Goal: Task Accomplishment & Management: Manage account settings

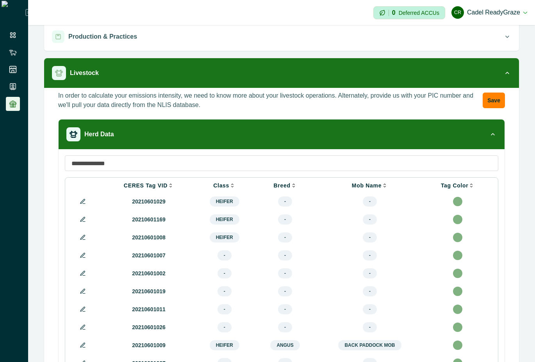
scroll to position [140, 0]
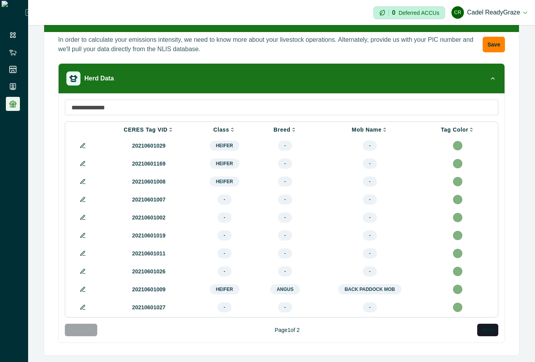
click at [83, 146] on button at bounding box center [82, 145] width 9 height 9
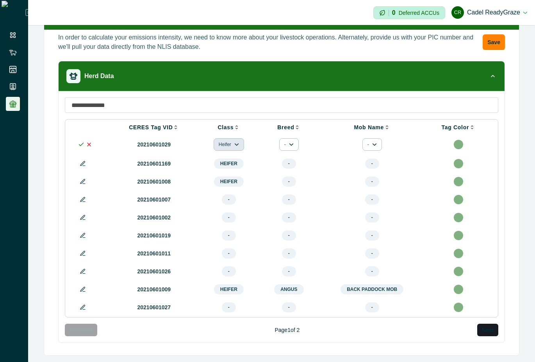
click at [226, 142] on button "Heifer" at bounding box center [228, 144] width 30 height 12
click at [229, 162] on button "Heifer" at bounding box center [237, 164] width 41 height 12
click at [82, 143] on polyline at bounding box center [81, 144] width 4 height 3
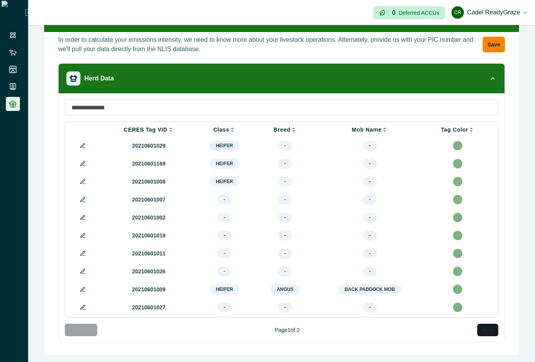
click at [83, 142] on icon at bounding box center [83, 145] width 6 height 6
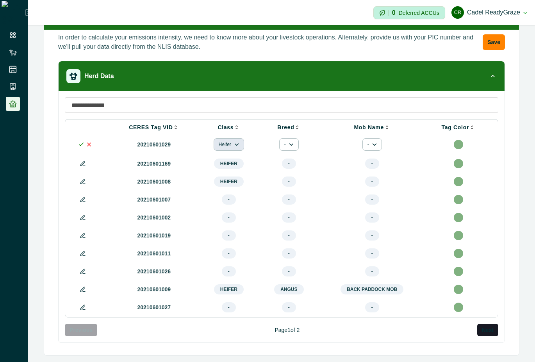
click at [218, 147] on button "Heifer" at bounding box center [228, 144] width 30 height 12
click at [226, 163] on button "Heifer" at bounding box center [237, 164] width 41 height 12
click at [79, 143] on icon at bounding box center [81, 144] width 6 height 6
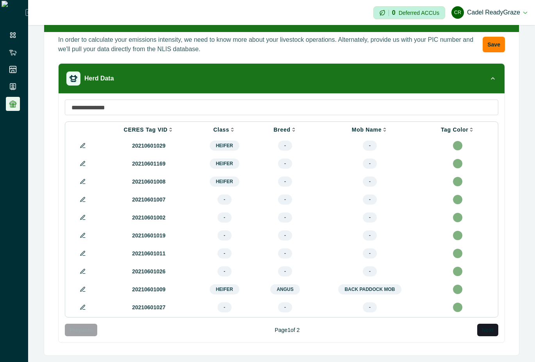
click at [83, 141] on button at bounding box center [82, 145] width 9 height 9
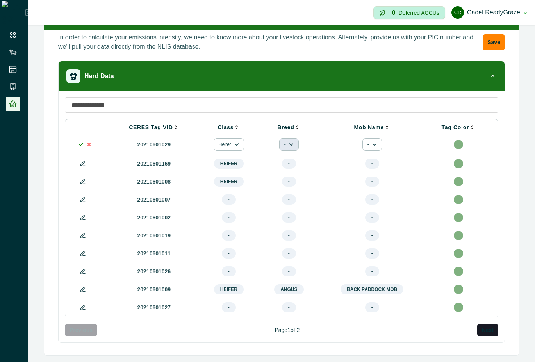
click at [284, 141] on button "-" at bounding box center [289, 144] width 20 height 12
click at [299, 161] on button "Angus" at bounding box center [302, 164] width 41 height 12
click at [283, 138] on button "-" at bounding box center [289, 144] width 20 height 12
click at [296, 159] on button "Angus" at bounding box center [302, 164] width 41 height 12
click at [83, 203] on icon at bounding box center [83, 199] width 6 height 6
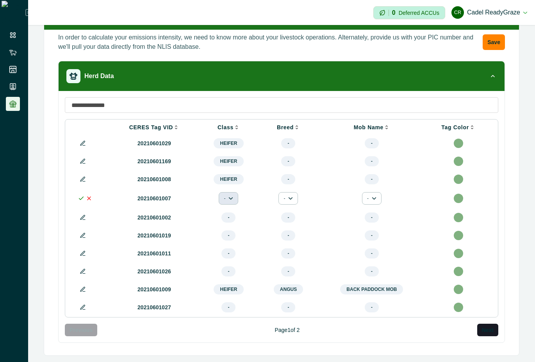
click at [228, 201] on icon "button" at bounding box center [230, 198] width 5 height 5
click at [233, 220] on button "Heifer" at bounding box center [242, 220] width 41 height 12
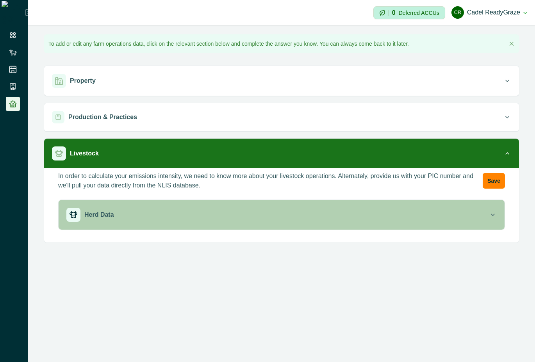
click at [252, 203] on button "Herd Data" at bounding box center [282, 215] width 446 height 30
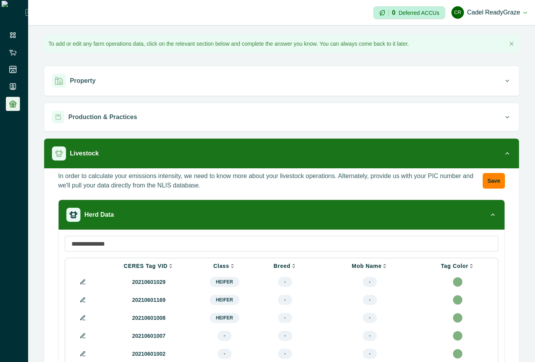
scroll to position [140, 0]
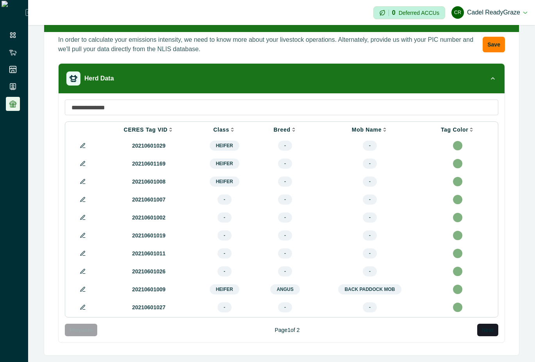
click at [82, 144] on icon at bounding box center [83, 145] width 6 height 6
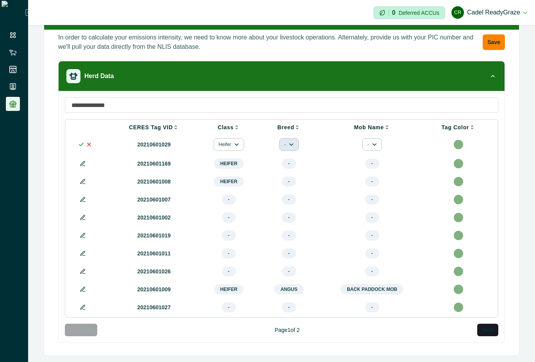
click at [282, 141] on button "-" at bounding box center [289, 144] width 20 height 12
click at [293, 166] on button "Angus" at bounding box center [302, 164] width 41 height 12
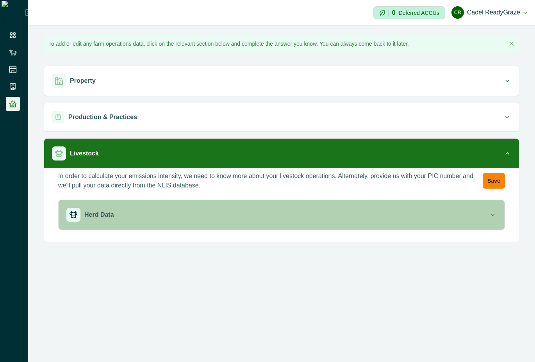
click at [328, 206] on button "Herd Data" at bounding box center [282, 215] width 446 height 30
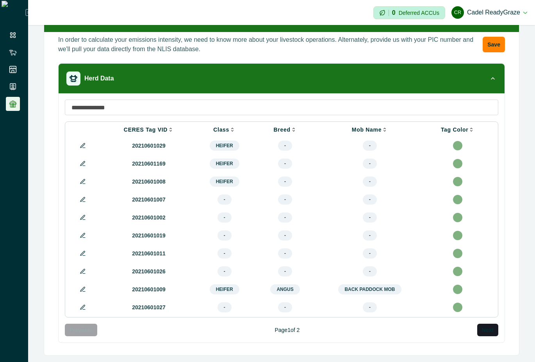
click at [82, 142] on icon at bounding box center [83, 145] width 6 height 6
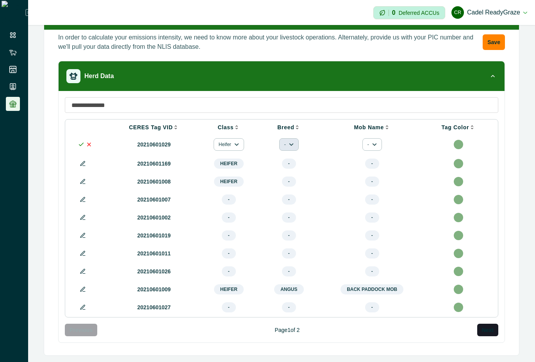
click at [286, 146] on button "-" at bounding box center [289, 144] width 20 height 12
click at [291, 166] on button "Angus" at bounding box center [302, 164] width 41 height 12
click at [87, 199] on button at bounding box center [82, 199] width 9 height 9
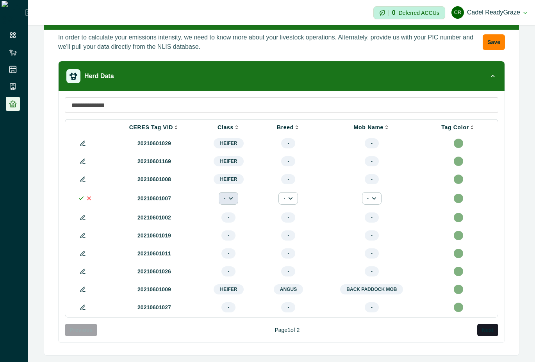
click at [227, 196] on button "-" at bounding box center [229, 198] width 20 height 12
click at [236, 222] on button "Heifer" at bounding box center [242, 220] width 41 height 12
click at [80, 200] on icon at bounding box center [81, 198] width 6 height 6
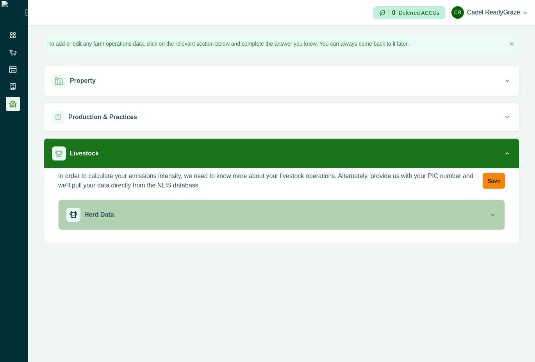
click at [319, 204] on button "Herd Data" at bounding box center [282, 215] width 446 height 30
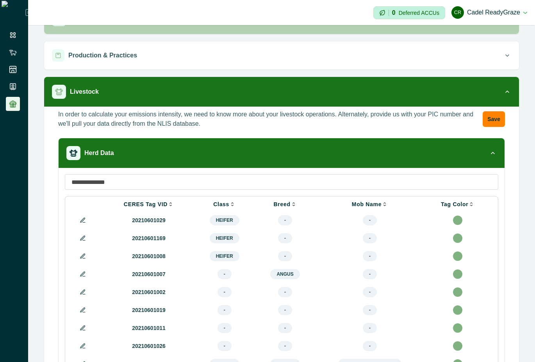
scroll to position [140, 0]
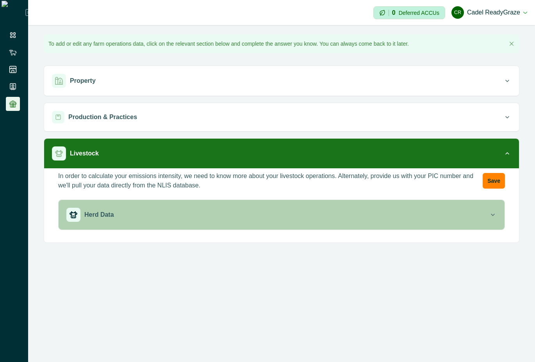
click at [317, 204] on button "Herd Data" at bounding box center [282, 215] width 446 height 30
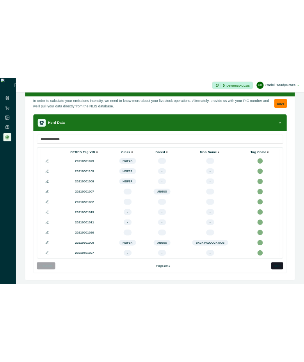
scroll to position [144, 0]
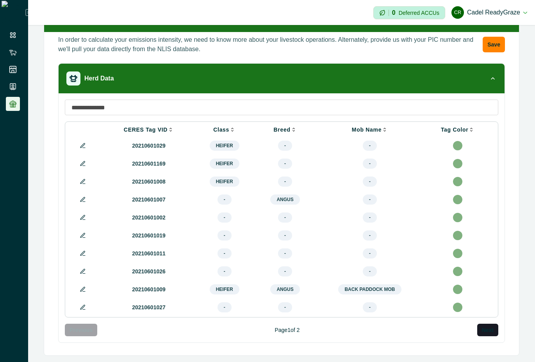
click at [83, 196] on icon at bounding box center [83, 199] width 6 height 6
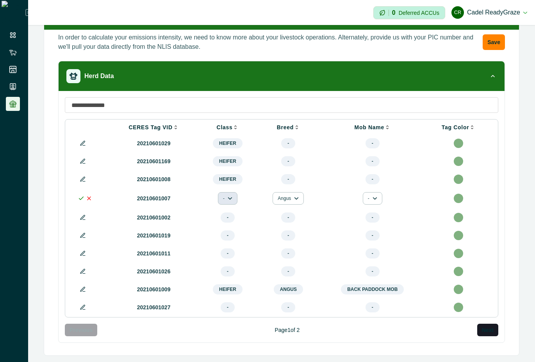
click at [228, 197] on icon "button" at bounding box center [230, 198] width 4 height 3
click at [237, 216] on button "Heifer" at bounding box center [240, 216] width 41 height 12
click at [78, 196] on icon at bounding box center [81, 198] width 6 height 6
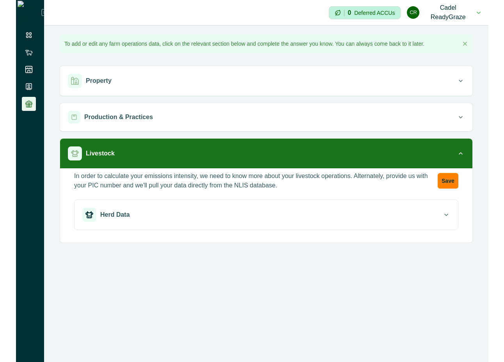
scroll to position [0, 0]
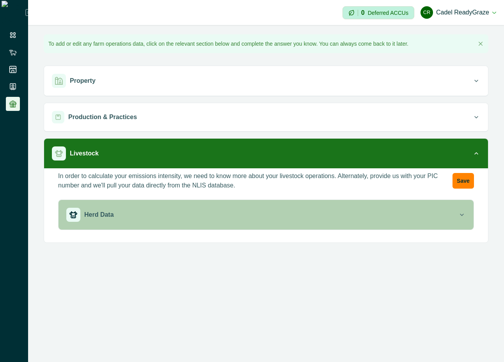
click at [308, 216] on div "Herd Data" at bounding box center [262, 215] width 392 height 14
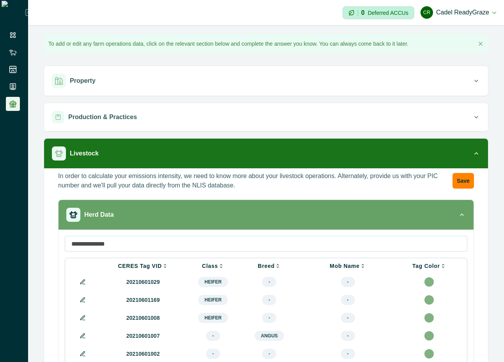
scroll to position [140, 0]
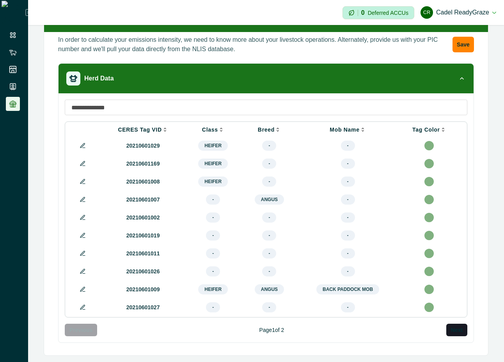
click at [82, 198] on icon at bounding box center [82, 199] width 4 height 4
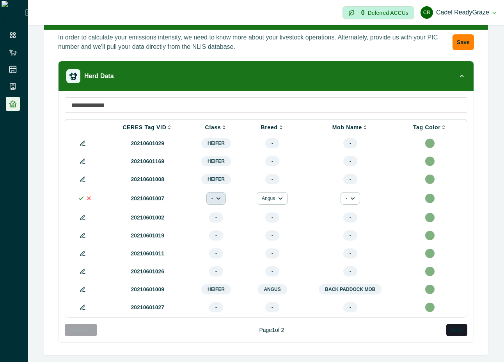
click at [211, 197] on button "-" at bounding box center [216, 198] width 20 height 12
click at [223, 220] on button "Heifer" at bounding box center [230, 220] width 41 height 12
click at [79, 200] on icon at bounding box center [81, 198] width 6 height 6
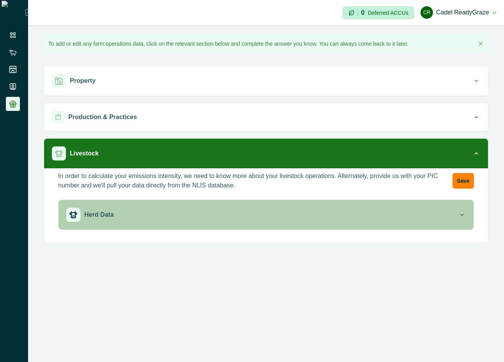
click at [329, 214] on div "Herd Data" at bounding box center [262, 215] width 392 height 14
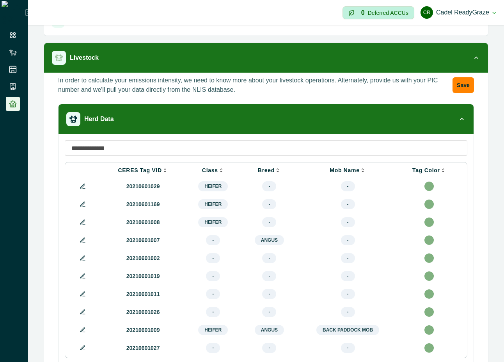
scroll to position [140, 0]
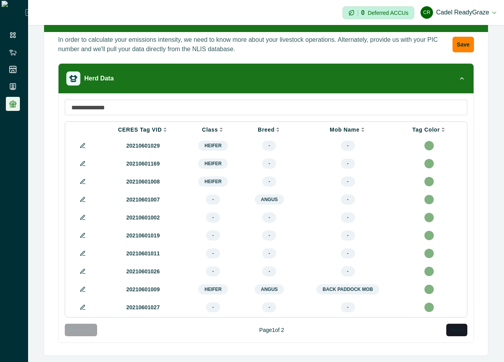
click at [85, 198] on icon at bounding box center [83, 199] width 6 height 6
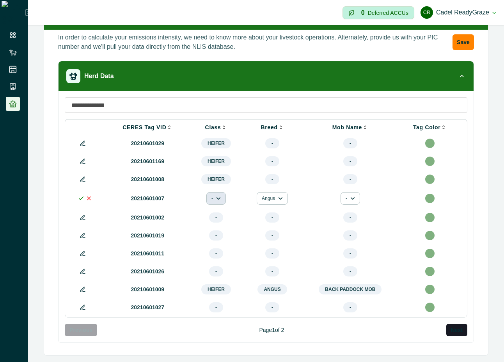
click at [216, 197] on icon "button" at bounding box center [218, 198] width 5 height 5
click at [220, 220] on button "Heifer" at bounding box center [230, 220] width 41 height 12
click at [78, 200] on icon at bounding box center [81, 198] width 6 height 6
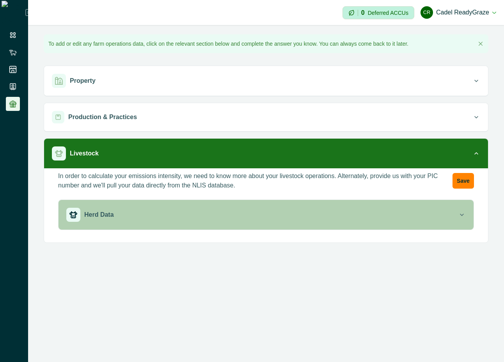
click at [282, 213] on div "Herd Data" at bounding box center [262, 215] width 392 height 14
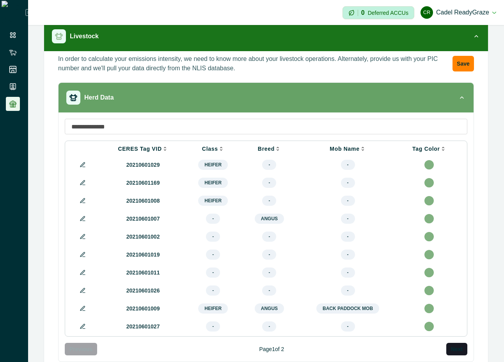
scroll to position [140, 0]
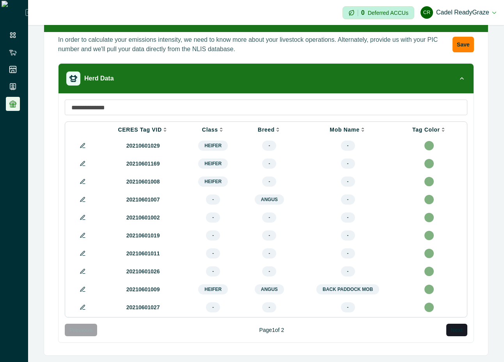
click at [82, 198] on icon at bounding box center [83, 199] width 6 height 6
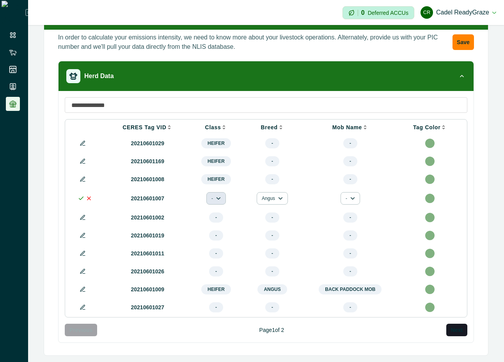
click at [214, 194] on button "-" at bounding box center [216, 198] width 20 height 12
click at [217, 217] on button "Heifer" at bounding box center [230, 220] width 41 height 12
click at [279, 199] on icon "button" at bounding box center [281, 198] width 4 height 3
click at [277, 225] on button "Angus" at bounding box center [280, 220] width 41 height 12
click at [80, 199] on icon at bounding box center [81, 198] width 6 height 6
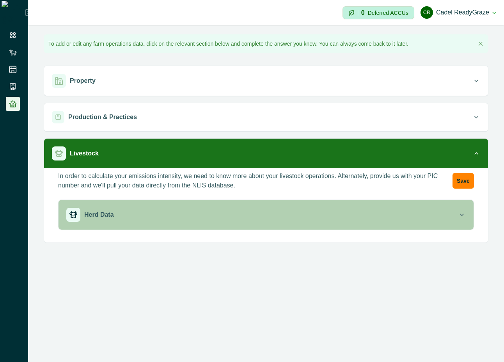
click at [349, 212] on div "Herd Data" at bounding box center [262, 215] width 392 height 14
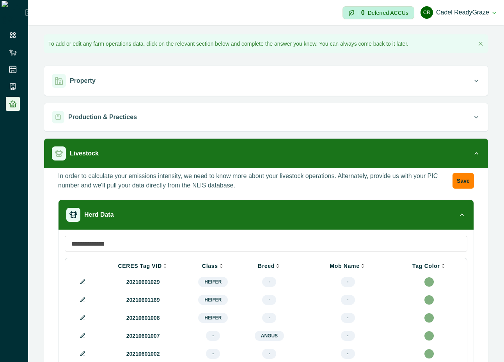
click at [84, 280] on icon at bounding box center [82, 281] width 4 height 4
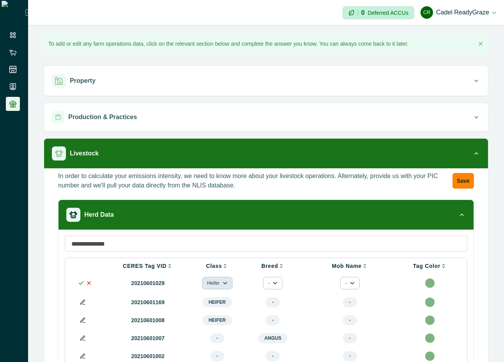
click at [223, 284] on icon "button" at bounding box center [225, 283] width 4 height 3
click at [224, 304] on button "Heifer" at bounding box center [225, 304] width 41 height 12
click at [266, 282] on button "-" at bounding box center [273, 283] width 20 height 12
click at [270, 304] on button "Angus" at bounding box center [287, 304] width 41 height 12
click at [80, 283] on icon at bounding box center [81, 283] width 6 height 6
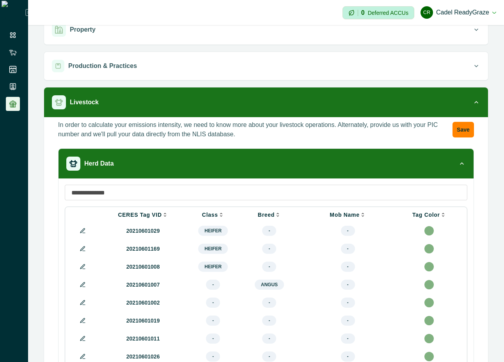
scroll to position [70, 0]
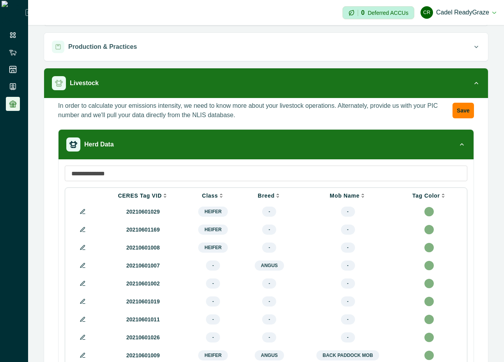
click at [87, 212] on button at bounding box center [82, 211] width 9 height 9
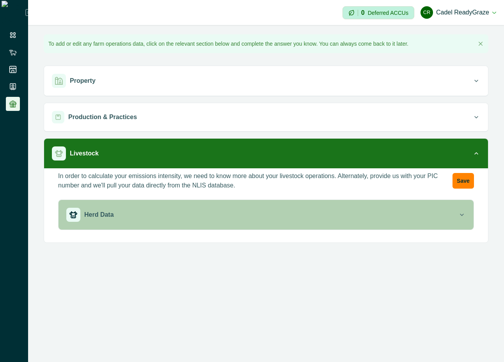
click at [201, 210] on div "Herd Data" at bounding box center [262, 215] width 392 height 14
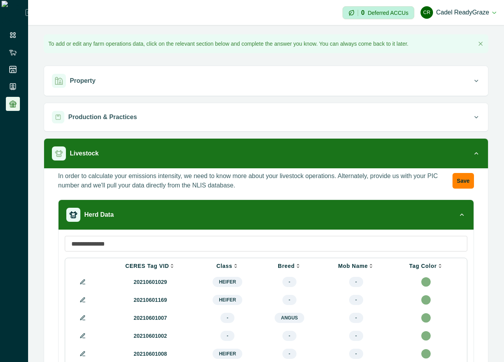
click at [81, 286] on button at bounding box center [82, 281] width 9 height 9
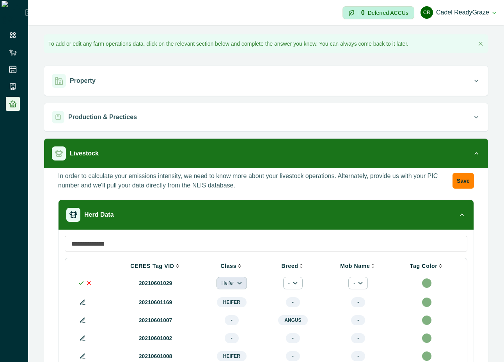
click at [227, 289] on button "Heifer" at bounding box center [232, 283] width 30 height 12
click at [239, 300] on button "Heifer" at bounding box center [239, 304] width 41 height 12
click at [288, 285] on button "-" at bounding box center [293, 283] width 20 height 12
click at [304, 303] on button "Angus" at bounding box center [307, 304] width 41 height 12
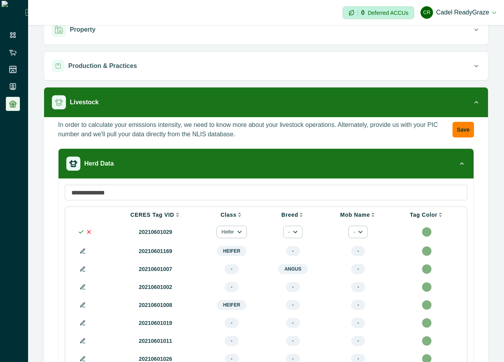
scroll to position [70, 0]
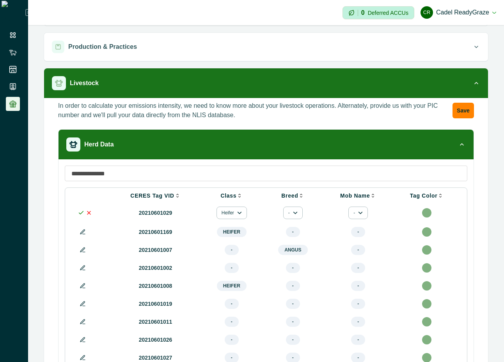
click at [80, 210] on icon at bounding box center [81, 213] width 6 height 6
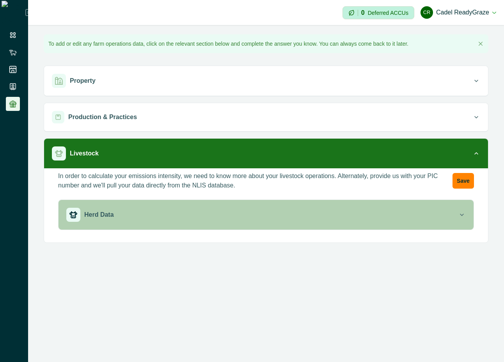
click at [263, 201] on button "Herd Data" at bounding box center [266, 215] width 415 height 30
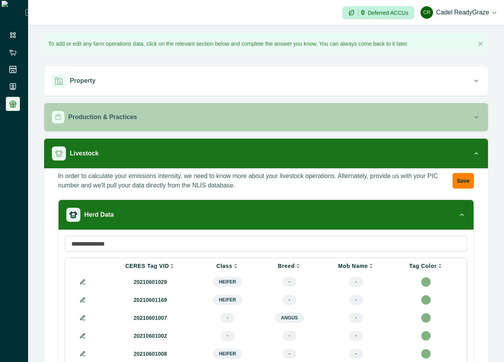
scroll to position [140, 0]
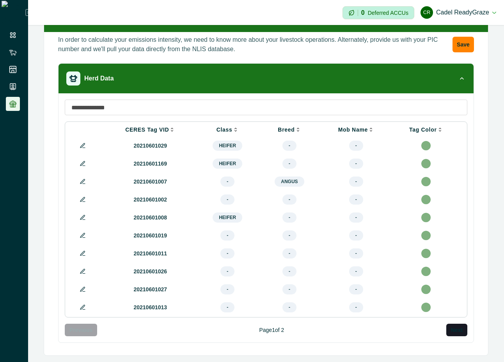
click at [80, 142] on icon at bounding box center [83, 145] width 6 height 6
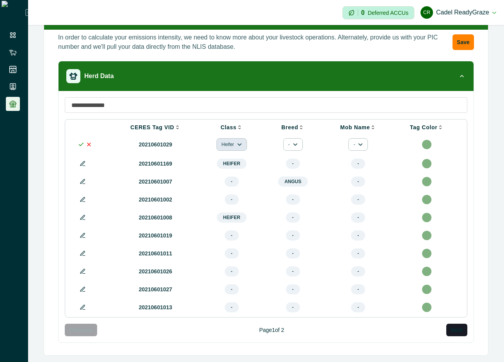
click at [223, 142] on button "Heifer" at bounding box center [232, 144] width 30 height 12
click at [236, 161] on button "Heifer" at bounding box center [239, 164] width 41 height 12
click at [287, 141] on button "-" at bounding box center [293, 144] width 20 height 12
click at [299, 168] on button "Angus" at bounding box center [307, 164] width 41 height 12
click at [80, 142] on icon at bounding box center [81, 144] width 6 height 6
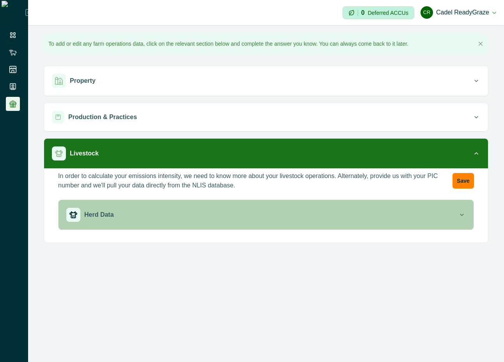
click at [346, 226] on button "Herd Data" at bounding box center [266, 215] width 415 height 30
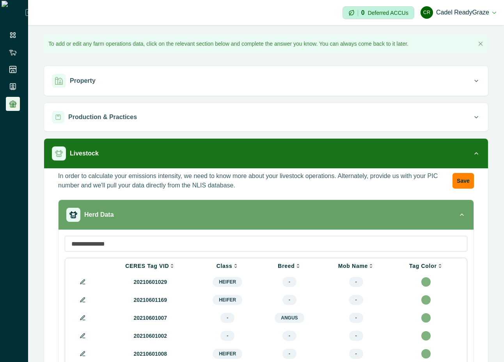
scroll to position [140, 0]
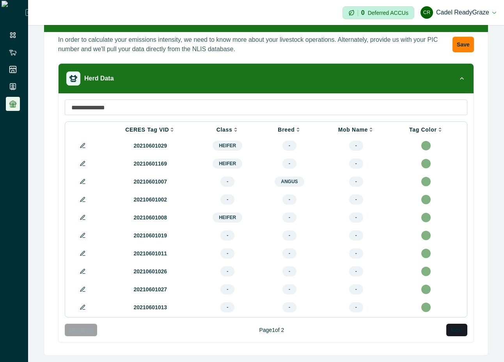
click at [80, 142] on icon at bounding box center [83, 145] width 6 height 6
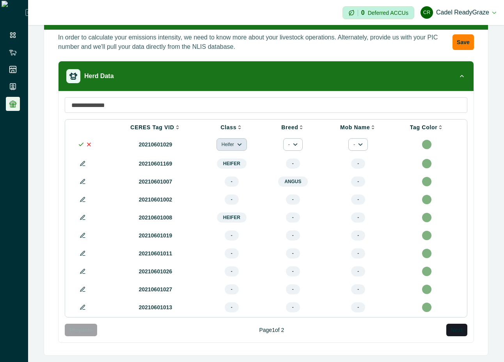
click at [233, 141] on button "Heifer" at bounding box center [232, 144] width 30 height 12
click at [238, 161] on button "Heifer" at bounding box center [239, 164] width 41 height 12
click at [289, 142] on button "-" at bounding box center [293, 144] width 20 height 12
click at [293, 162] on button "Angus" at bounding box center [307, 164] width 41 height 12
click at [81, 144] on icon at bounding box center [81, 144] width 6 height 6
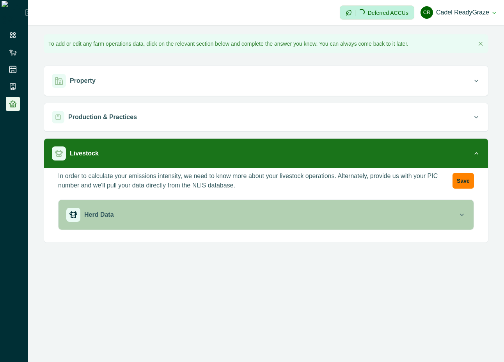
click at [165, 213] on div "Herd Data" at bounding box center [262, 215] width 392 height 14
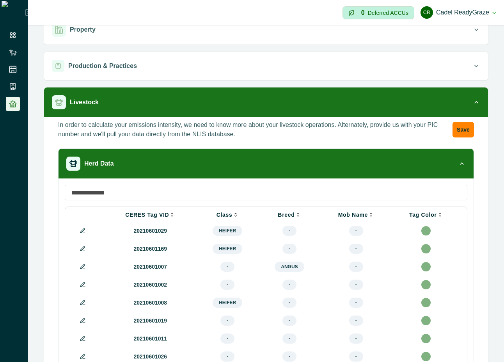
scroll to position [70, 0]
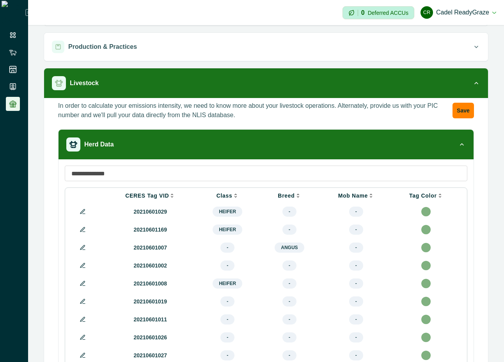
click at [83, 210] on icon at bounding box center [82, 211] width 4 height 4
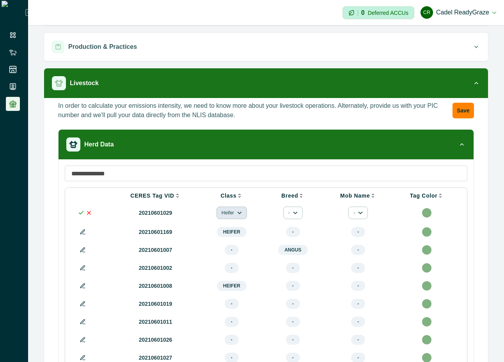
click at [222, 211] on button "Heifer" at bounding box center [232, 212] width 30 height 12
click at [233, 236] on button "Heifer" at bounding box center [239, 234] width 41 height 12
click at [291, 209] on button "-" at bounding box center [293, 212] width 20 height 12
click at [293, 234] on button "Angus" at bounding box center [307, 234] width 41 height 12
click at [80, 213] on icon at bounding box center [81, 213] width 6 height 6
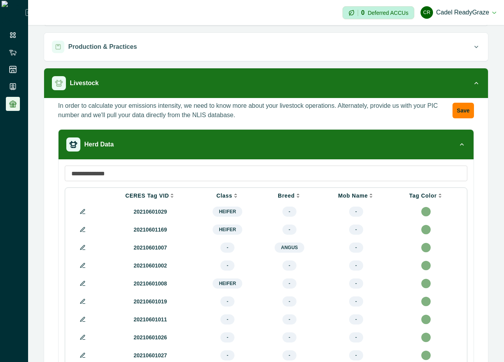
click at [82, 207] on td at bounding box center [87, 212] width 33 height 18
click at [84, 211] on icon at bounding box center [83, 211] width 6 height 6
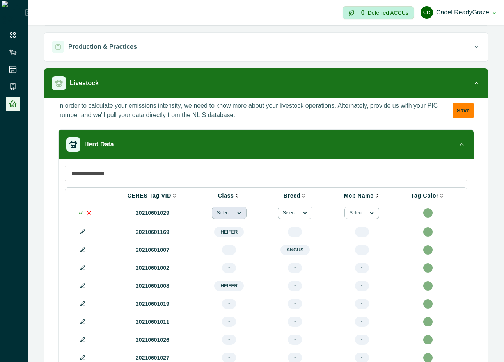
click at [221, 213] on button "Select..." at bounding box center [229, 212] width 35 height 12
click at [229, 234] on button "Heifer" at bounding box center [235, 234] width 41 height 12
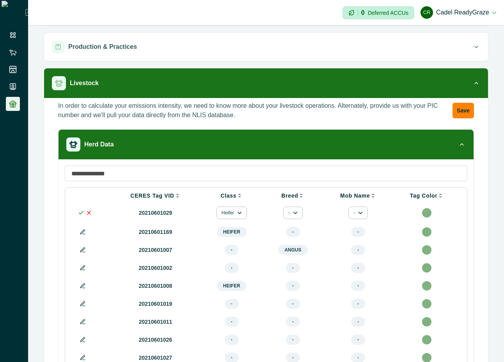
click at [89, 215] on icon at bounding box center [89, 213] width 6 height 6
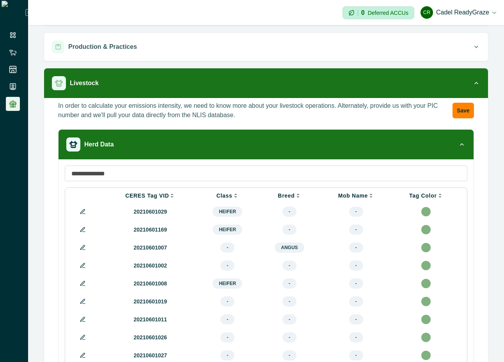
click at [85, 212] on icon at bounding box center [83, 211] width 6 height 6
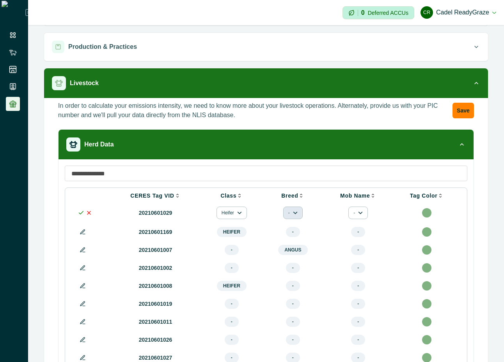
click at [295, 211] on icon "button" at bounding box center [295, 212] width 5 height 5
click at [295, 231] on button "Angus" at bounding box center [307, 234] width 41 height 12
click at [224, 206] on td "Heifer" at bounding box center [231, 213] width 61 height 20
click at [224, 212] on button "button" at bounding box center [232, 212] width 18 height 12
click at [229, 228] on button "Heifer" at bounding box center [246, 234] width 41 height 12
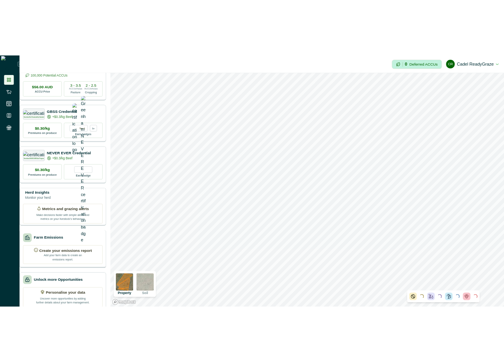
scroll to position [51, 0]
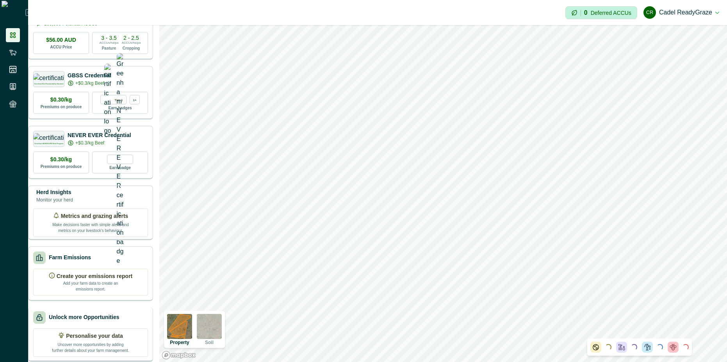
click at [101, 332] on p "Personalise your data" at bounding box center [94, 336] width 57 height 8
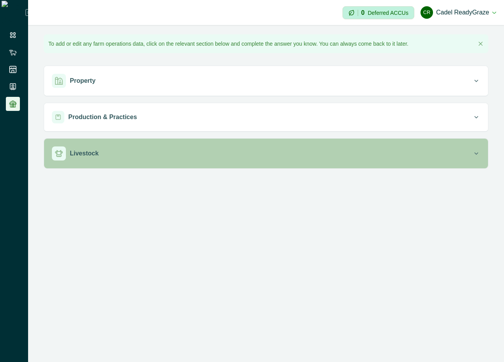
click at [377, 151] on div "Livestock" at bounding box center [262, 153] width 421 height 14
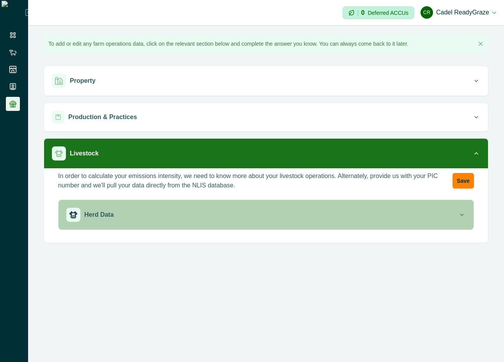
click at [414, 216] on div "Herd Data" at bounding box center [262, 215] width 392 height 14
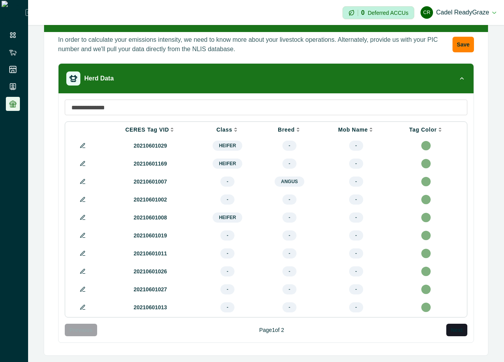
scroll to position [140, 0]
click at [83, 147] on icon at bounding box center [84, 147] width 2 height 0
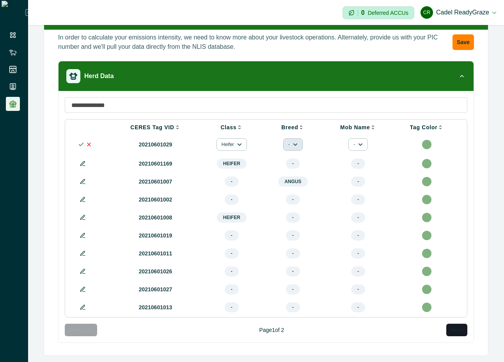
click at [288, 147] on button "-" at bounding box center [293, 144] width 20 height 12
click at [296, 162] on button "Angus" at bounding box center [307, 164] width 41 height 12
click at [79, 142] on icon at bounding box center [81, 144] width 6 height 6
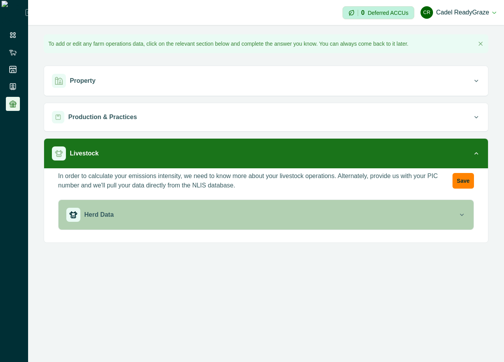
click at [260, 208] on div "Herd Data" at bounding box center [262, 215] width 392 height 14
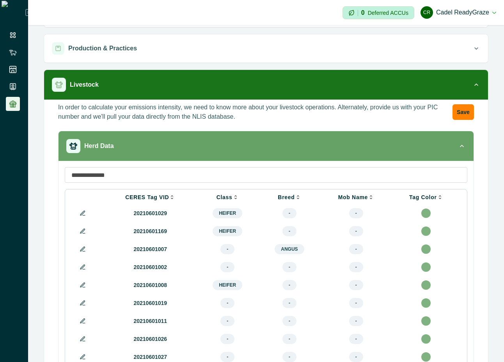
scroll to position [144, 0]
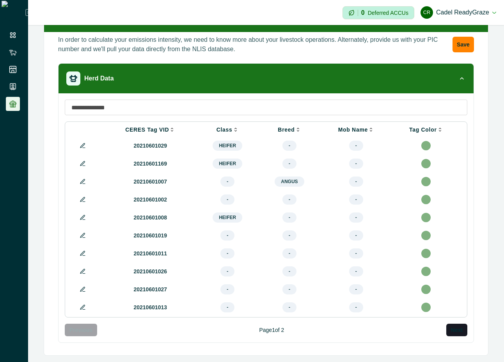
click at [86, 141] on button at bounding box center [82, 145] width 9 height 9
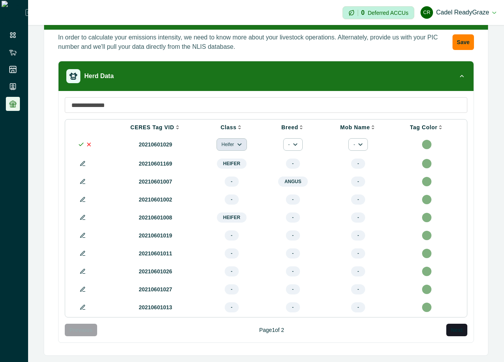
click at [228, 140] on button "Heifer" at bounding box center [232, 144] width 30 height 12
click at [231, 157] on button "Heifer" at bounding box center [239, 160] width 41 height 12
click at [79, 141] on icon at bounding box center [81, 144] width 6 height 6
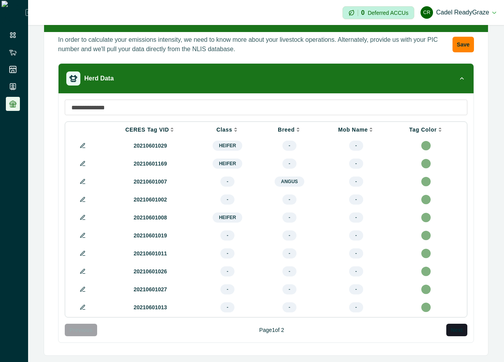
click at [79, 141] on button at bounding box center [82, 145] width 9 height 9
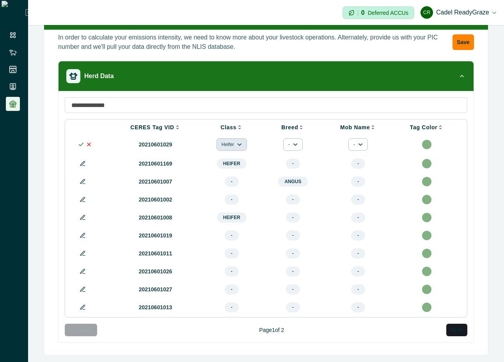
click at [217, 139] on button "Heifer" at bounding box center [232, 144] width 30 height 12
click at [229, 156] on button "Heifer" at bounding box center [239, 160] width 41 height 12
click at [80, 141] on icon at bounding box center [81, 144] width 6 height 6
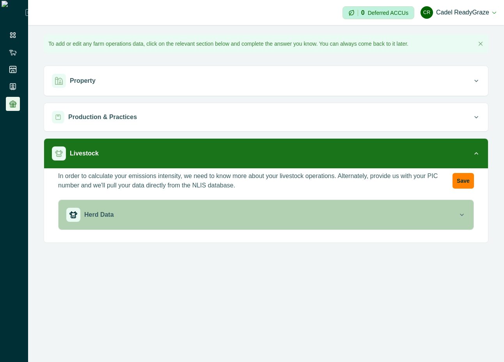
click at [119, 219] on div "Herd Data" at bounding box center [262, 215] width 392 height 14
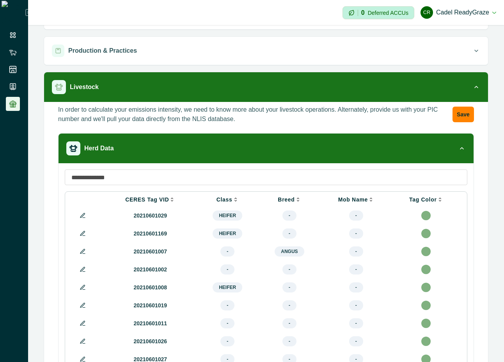
scroll to position [140, 0]
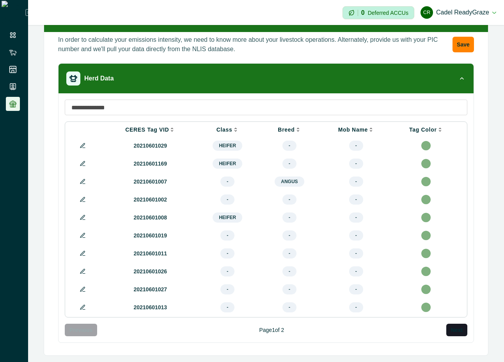
click at [82, 142] on icon at bounding box center [83, 145] width 6 height 6
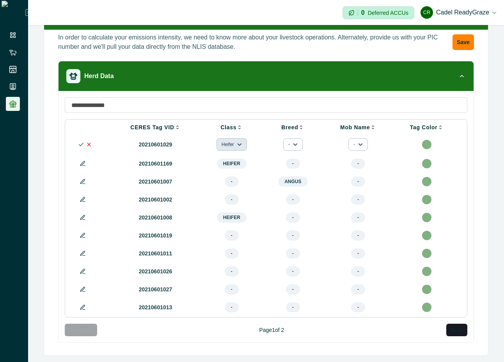
click at [229, 142] on button "Heifer" at bounding box center [232, 144] width 30 height 12
click at [232, 161] on button "Heifer" at bounding box center [239, 164] width 41 height 12
click at [82, 142] on icon at bounding box center [81, 144] width 6 height 6
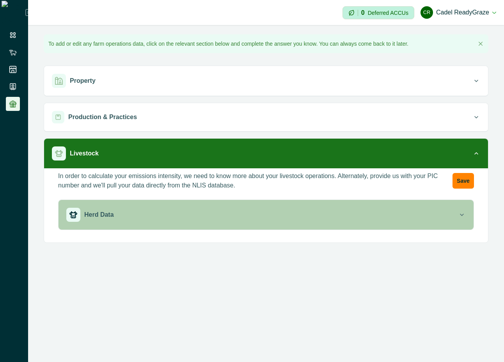
click at [240, 206] on button "Herd Data" at bounding box center [266, 215] width 415 height 30
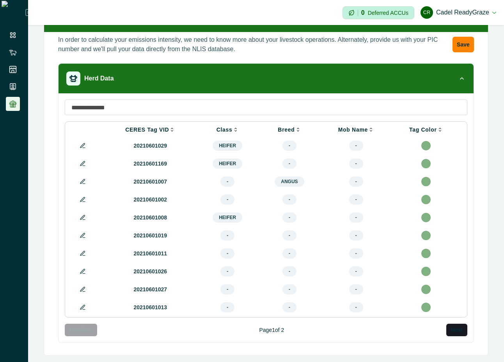
scroll to position [140, 0]
click at [84, 142] on icon at bounding box center [83, 145] width 6 height 6
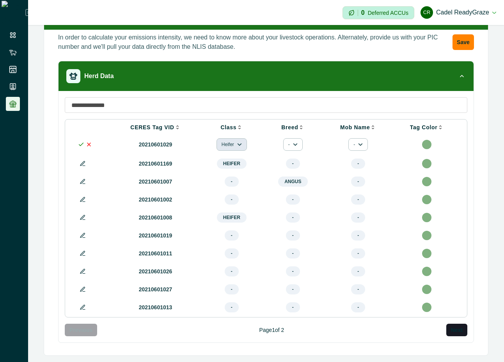
click at [233, 139] on button "Heifer" at bounding box center [232, 144] width 30 height 12
click at [235, 164] on button "Heifer" at bounding box center [239, 164] width 41 height 12
click at [288, 139] on button "-" at bounding box center [293, 144] width 20 height 12
click at [311, 162] on button "Angus" at bounding box center [307, 164] width 41 height 12
click at [78, 142] on icon at bounding box center [81, 144] width 6 height 6
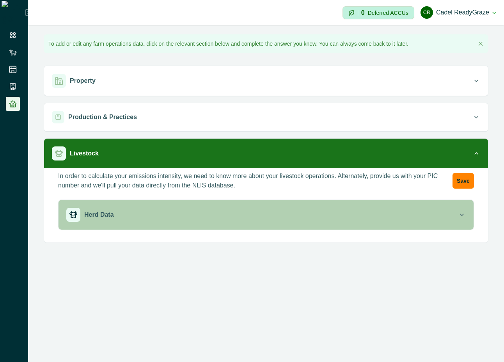
click at [146, 214] on div "Herd Data" at bounding box center [262, 215] width 392 height 14
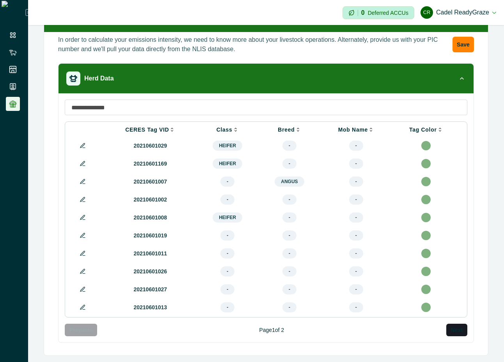
scroll to position [140, 0]
click at [80, 142] on icon at bounding box center [83, 145] width 6 height 6
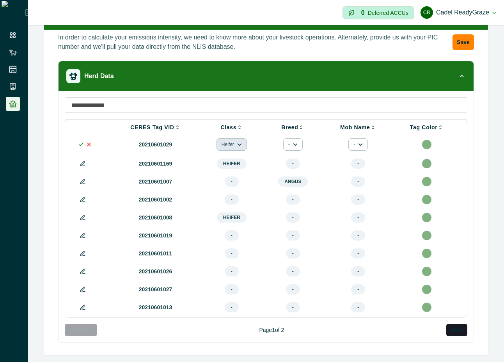
click at [223, 142] on button "Heifer" at bounding box center [232, 144] width 30 height 12
click at [230, 162] on button "Heifer" at bounding box center [239, 164] width 41 height 12
click at [283, 140] on button "-" at bounding box center [293, 144] width 20 height 12
click at [293, 159] on button "Angus" at bounding box center [307, 164] width 41 height 12
click at [79, 142] on icon at bounding box center [81, 144] width 6 height 6
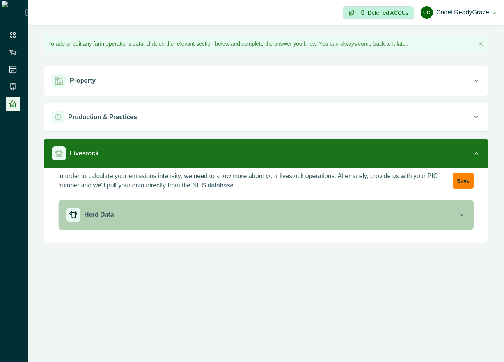
click at [227, 223] on button "Herd Data" at bounding box center [266, 215] width 415 height 30
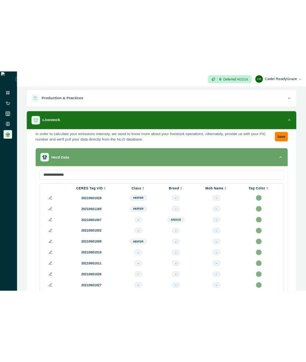
scroll to position [140, 0]
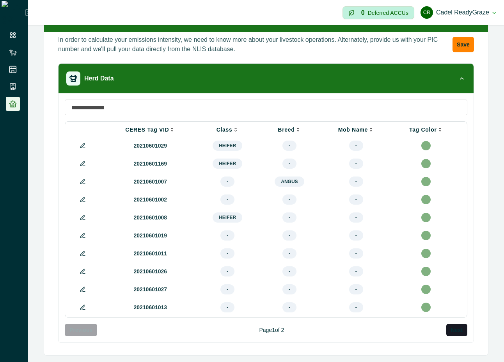
click at [80, 143] on icon at bounding box center [82, 145] width 4 height 4
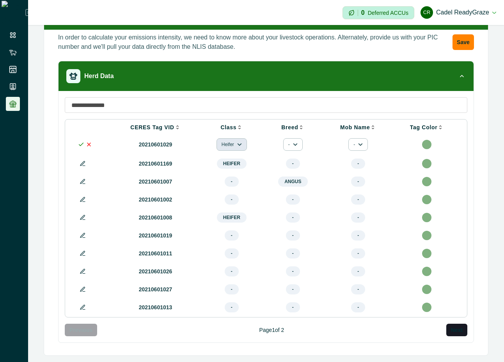
click at [217, 138] on button "Heifer" at bounding box center [232, 144] width 30 height 12
click at [229, 161] on button "Heifer" at bounding box center [239, 164] width 41 height 12
click at [286, 144] on button "-" at bounding box center [293, 144] width 20 height 12
click at [296, 164] on button "Angus" at bounding box center [307, 164] width 41 height 12
click at [80, 142] on icon at bounding box center [81, 144] width 6 height 6
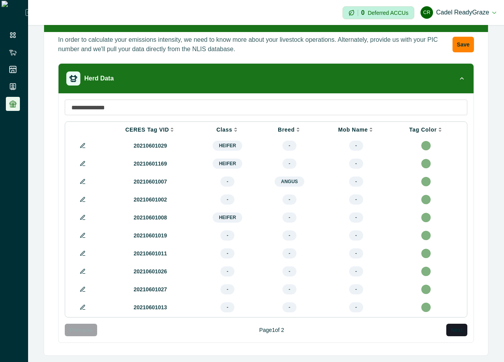
click at [82, 143] on icon at bounding box center [82, 145] width 4 height 4
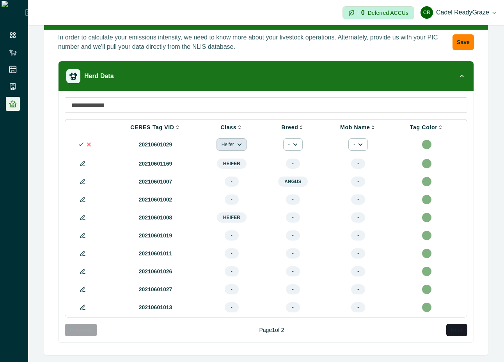
click at [230, 142] on button "Heifer" at bounding box center [232, 144] width 30 height 12
click at [234, 163] on button "Heifer" at bounding box center [239, 164] width 41 height 12
click at [294, 142] on icon "button" at bounding box center [295, 144] width 5 height 5
click at [294, 161] on button "Angus" at bounding box center [307, 164] width 41 height 12
click at [81, 142] on icon at bounding box center [81, 144] width 6 height 6
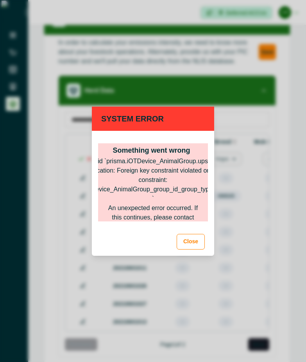
scroll to position [147, 0]
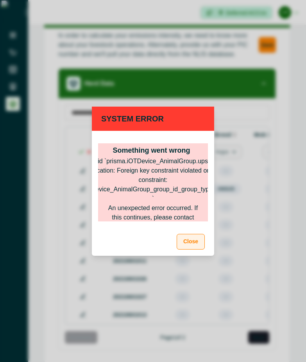
click at [194, 243] on button "Close" at bounding box center [190, 242] width 28 height 16
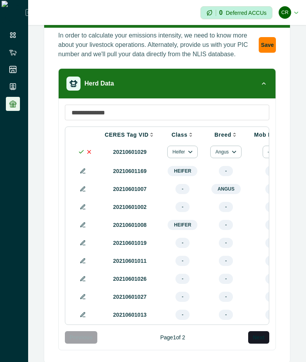
click at [79, 151] on icon at bounding box center [81, 152] width 6 height 6
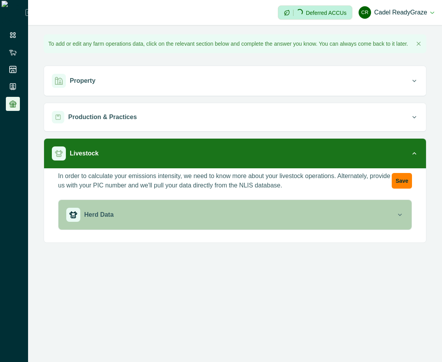
click at [288, 208] on div "Herd Data" at bounding box center [231, 215] width 330 height 14
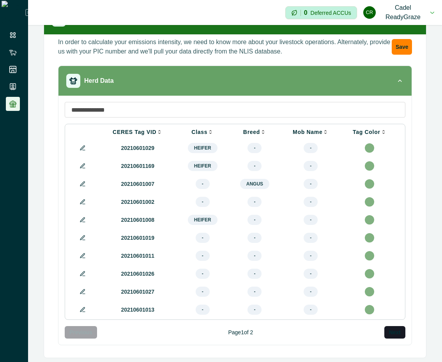
scroll to position [140, 0]
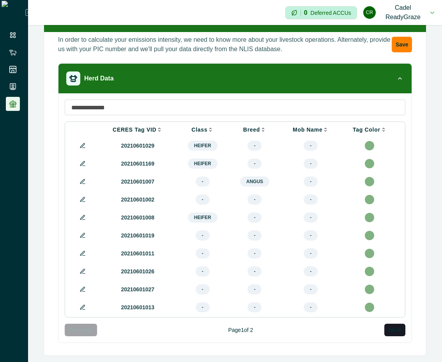
click at [80, 145] on button at bounding box center [82, 145] width 9 height 9
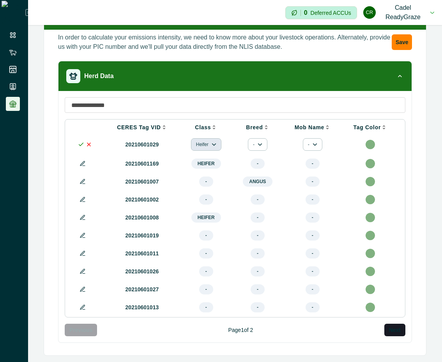
click at [212, 147] on icon "button" at bounding box center [214, 144] width 5 height 5
click at [211, 169] on button "Heifer" at bounding box center [214, 171] width 41 height 12
click at [254, 149] on button "-" at bounding box center [258, 144] width 20 height 12
click at [259, 168] on button "Angus" at bounding box center [272, 171] width 41 height 12
click at [80, 147] on icon at bounding box center [81, 144] width 6 height 6
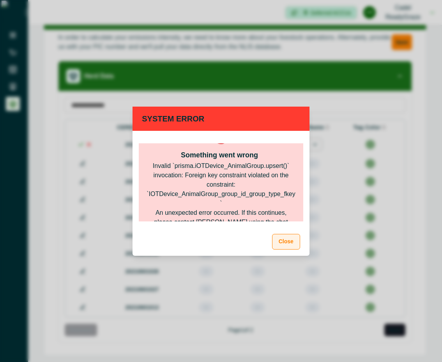
click at [281, 240] on button "Close" at bounding box center [286, 242] width 28 height 16
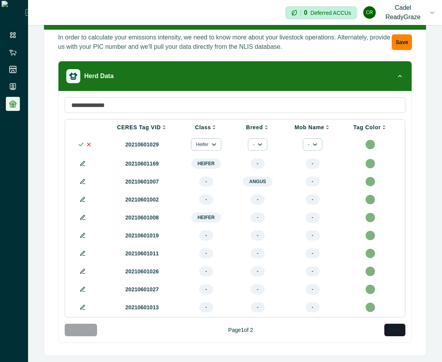
click at [81, 147] on icon at bounding box center [81, 144] width 6 height 6
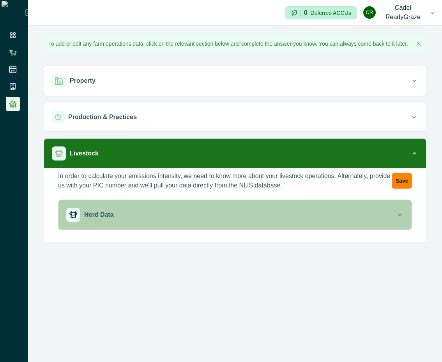
click at [100, 215] on p "Herd Data" at bounding box center [99, 214] width 30 height 9
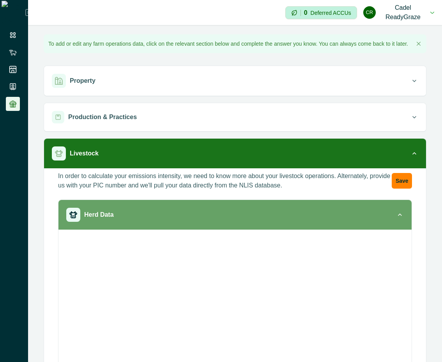
scroll to position [140, 0]
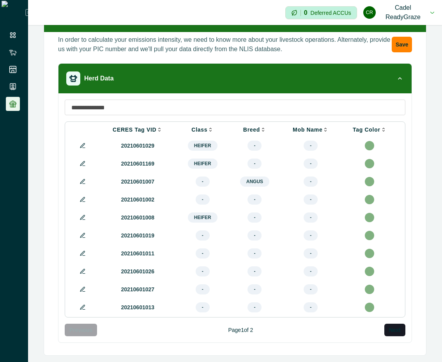
click at [84, 146] on icon at bounding box center [83, 145] width 6 height 6
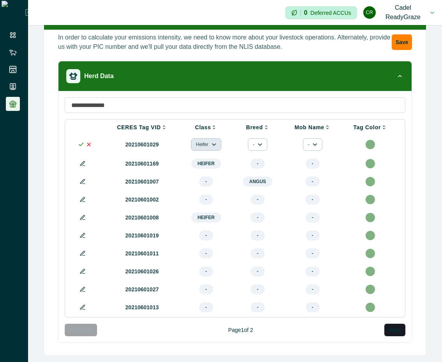
click at [202, 151] on button "Heifer" at bounding box center [206, 144] width 30 height 12
click at [207, 173] on button "Heifer" at bounding box center [214, 171] width 41 height 12
click at [249, 148] on button "-" at bounding box center [258, 144] width 20 height 12
click at [259, 171] on button "Angus" at bounding box center [272, 171] width 41 height 12
click at [82, 146] on polyline at bounding box center [81, 144] width 4 height 3
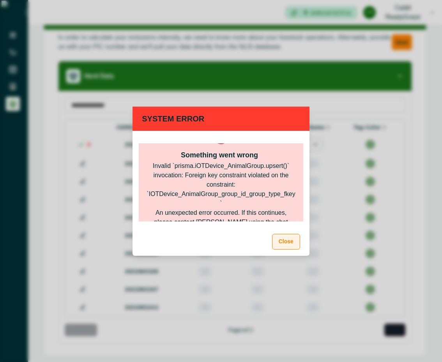
click at [288, 239] on button "Close" at bounding box center [286, 242] width 28 height 16
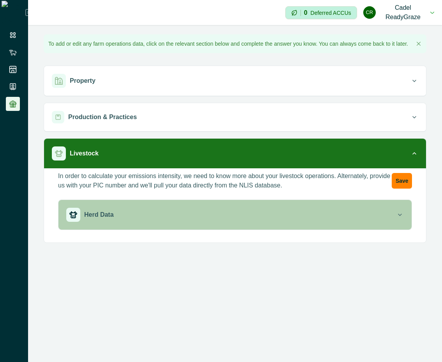
click at [97, 213] on p "Herd Data" at bounding box center [99, 214] width 30 height 9
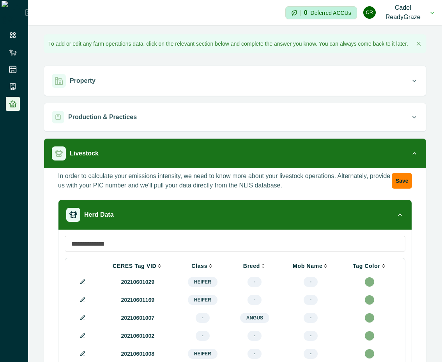
click at [80, 285] on icon at bounding box center [83, 282] width 6 height 6
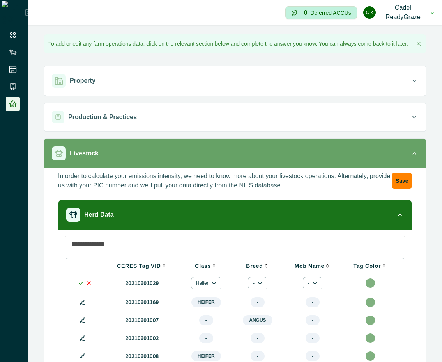
scroll to position [153, 0]
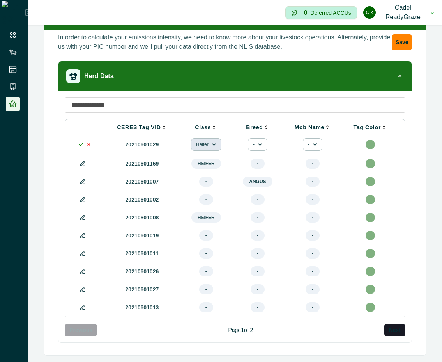
click at [203, 141] on button "Heifer" at bounding box center [206, 144] width 30 height 12
click at [206, 156] on button "Heifer" at bounding box center [214, 158] width 41 height 12
click at [250, 138] on button "-" at bounding box center [258, 144] width 20 height 12
click at [257, 156] on button "Angus" at bounding box center [272, 158] width 41 height 12
click at [81, 143] on polyline at bounding box center [81, 144] width 4 height 3
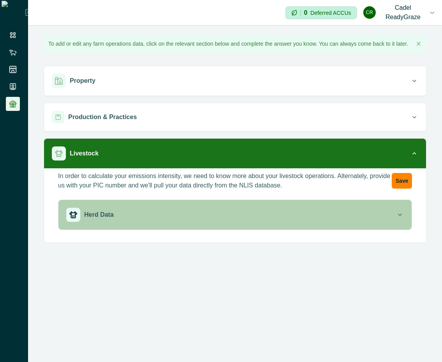
click at [95, 219] on div "Herd Data" at bounding box center [231, 215] width 330 height 14
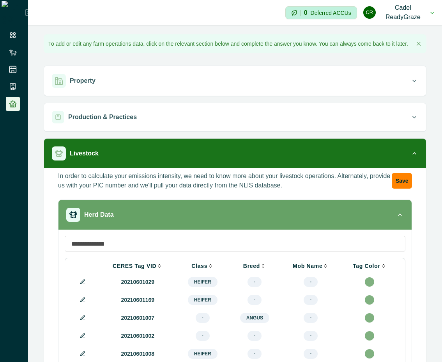
scroll to position [70, 0]
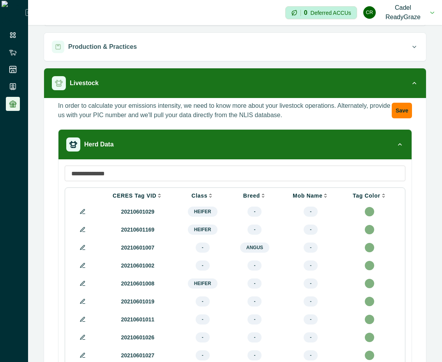
click at [80, 215] on icon at bounding box center [83, 211] width 6 height 6
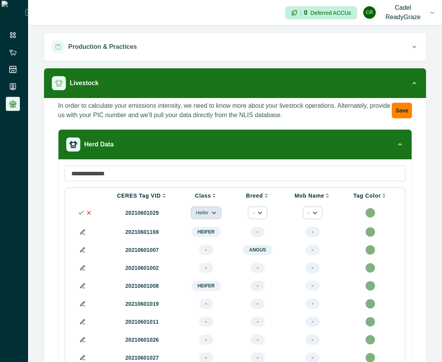
click at [197, 219] on button "Heifer" at bounding box center [206, 212] width 30 height 12
click at [202, 239] on button "Heifer" at bounding box center [214, 241] width 41 height 12
click at [252, 219] on button "-" at bounding box center [258, 212] width 20 height 12
click at [259, 240] on button "Angus" at bounding box center [272, 241] width 41 height 12
click at [81, 216] on icon at bounding box center [81, 213] width 6 height 6
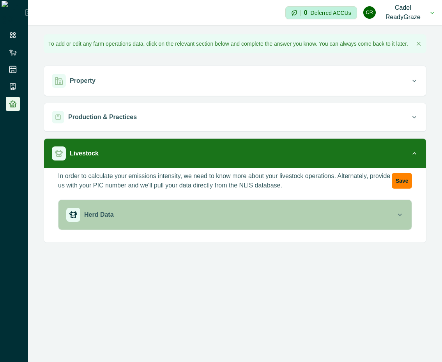
click at [269, 218] on div "Herd Data" at bounding box center [231, 215] width 330 height 14
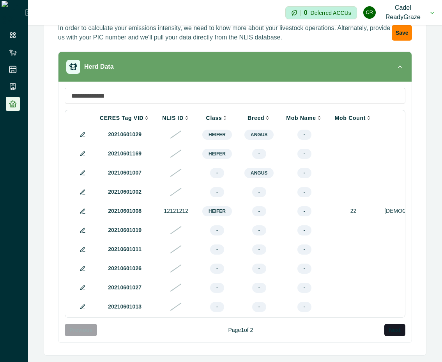
scroll to position [169, 0]
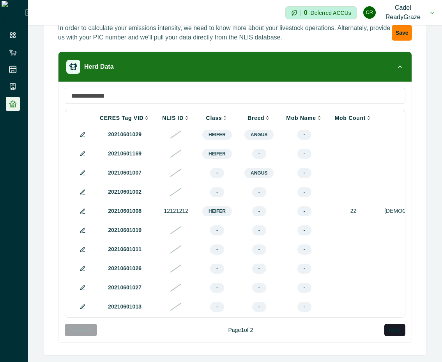
drag, startPoint x: 230, startPoint y: 317, endPoint x: 292, endPoint y: 316, distance: 62.0
click at [292, 316] on div "CERES Tag VID NLIS ID Class Breed Mob Name Mob Count Sex Age Weight (kg) Last W…" at bounding box center [235, 214] width 341 height 208
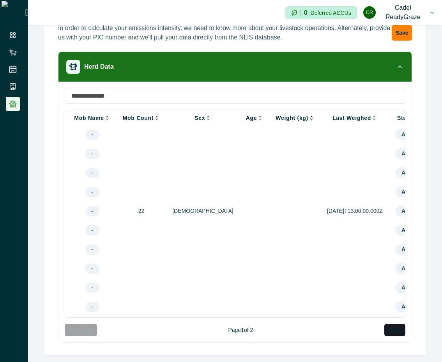
scroll to position [0, 215]
drag, startPoint x: 346, startPoint y: 314, endPoint x: 229, endPoint y: 328, distance: 118.3
click at [229, 328] on div "CERES Tag VID NLIS ID Class Breed Mob Name Mob Count Sex Age Weight (kg) Last W…" at bounding box center [235, 212] width 341 height 248
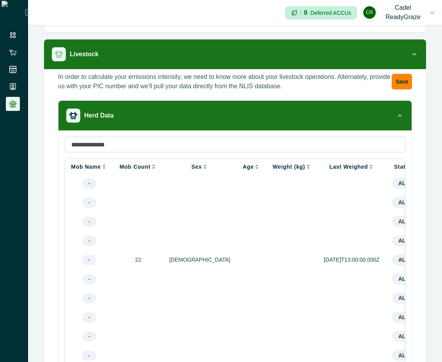
scroll to position [169, 0]
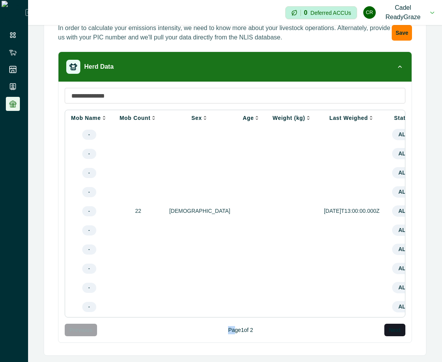
drag, startPoint x: 281, startPoint y: 197, endPoint x: 316, endPoint y: 207, distance: 36.8
click at [318, 207] on td "2024-02-01T13:00:00.000Z" at bounding box center [352, 210] width 68 height 19
copy p "2024-02-01T13:00:00.000Z"
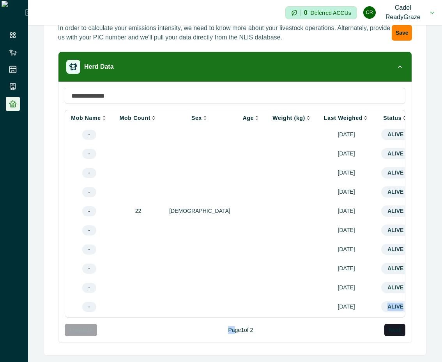
scroll to position [164, 0]
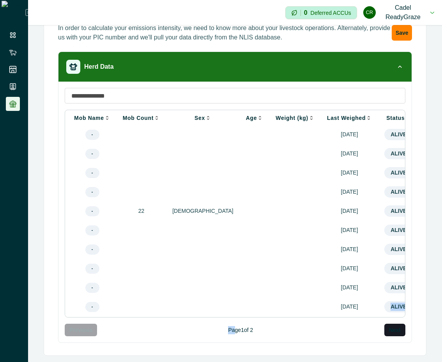
drag, startPoint x: 293, startPoint y: 314, endPoint x: 128, endPoint y: 312, distance: 164.3
click at [128, 312] on tr "20210601013 - - - 01 Jan 1970 ALIVE" at bounding box center [162, 307] width 607 height 20
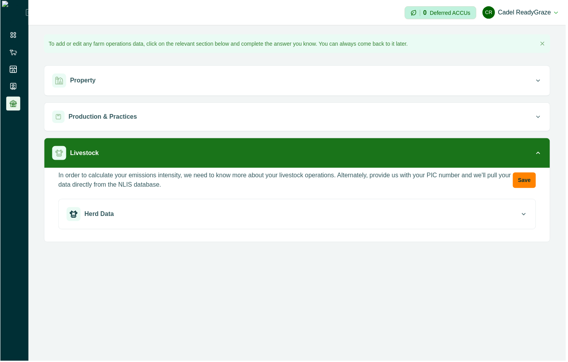
scroll to position [0, 0]
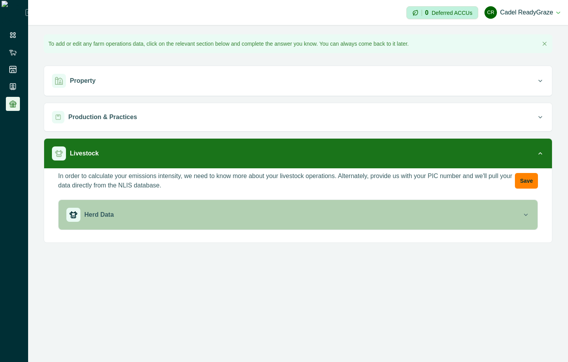
click at [257, 222] on button "Herd Data" at bounding box center [298, 215] width 479 height 30
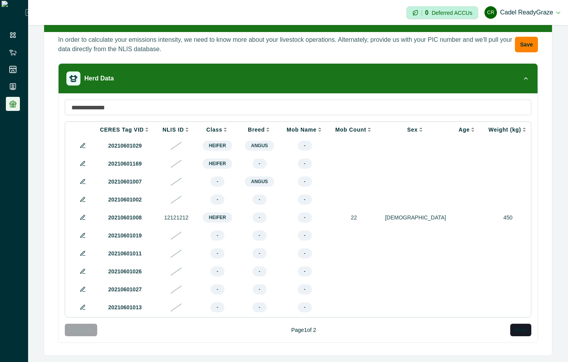
click at [84, 142] on icon at bounding box center [83, 145] width 6 height 6
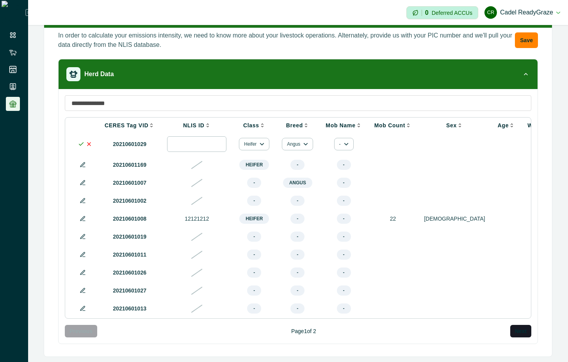
click at [187, 147] on input "number" at bounding box center [196, 144] width 59 height 16
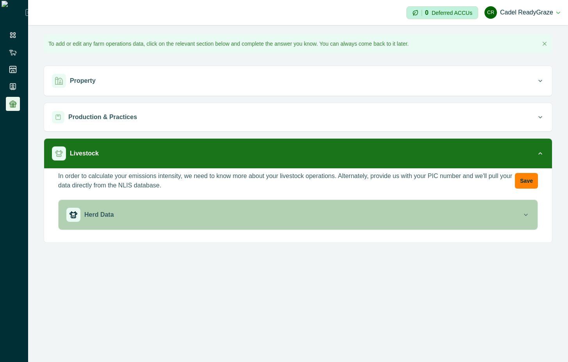
click at [194, 208] on div "Herd Data" at bounding box center [293, 215] width 455 height 14
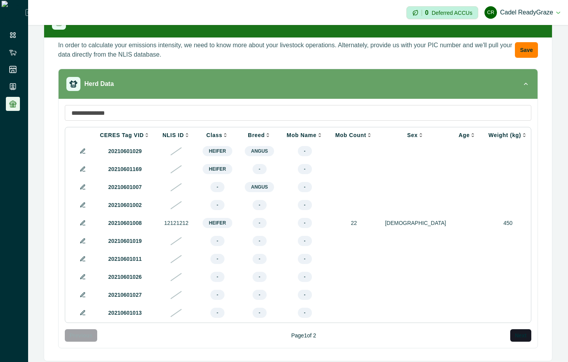
scroll to position [140, 0]
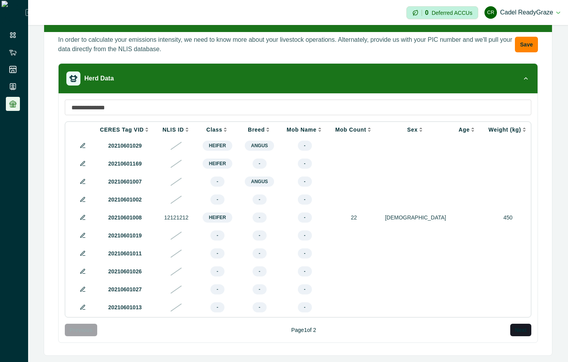
click at [82, 142] on icon at bounding box center [83, 145] width 6 height 6
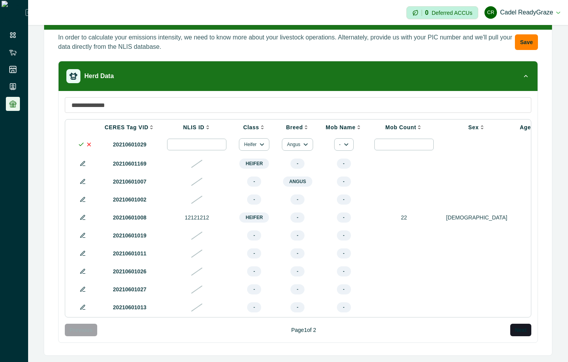
drag, startPoint x: 227, startPoint y: 324, endPoint x: 283, endPoint y: 316, distance: 56.7
click at [283, 316] on div "CERES Tag VID NLIS ID Class Breed Mob Name Mob Count Sex Age Weight (kg) Last W…" at bounding box center [298, 218] width 466 height 198
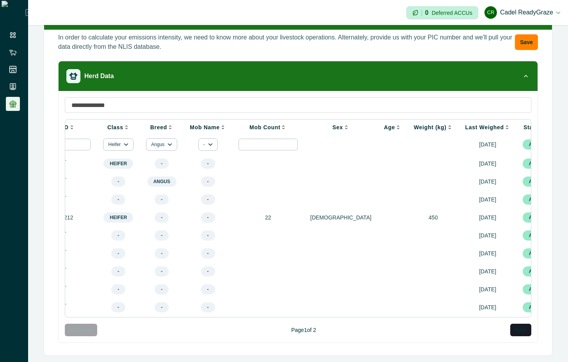
scroll to position [0, 149]
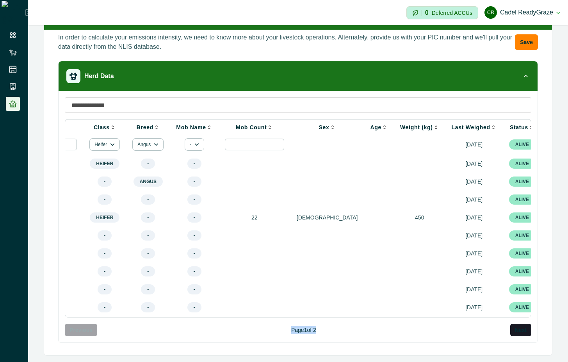
drag, startPoint x: 425, startPoint y: 328, endPoint x: 78, endPoint y: 325, distance: 347.3
click at [78, 325] on div "CERES Tag VID NLIS ID Class Breed Mob Name Mob Count Sex Age Weight (kg) Last W…" at bounding box center [298, 216] width 466 height 239
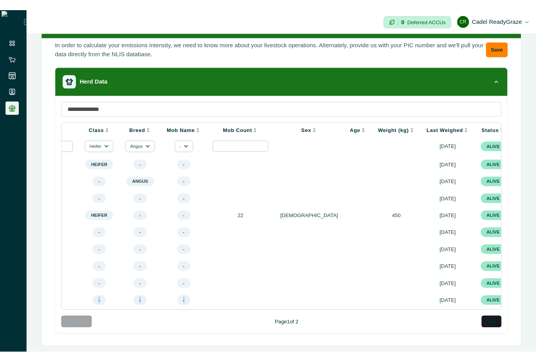
scroll to position [0, 0]
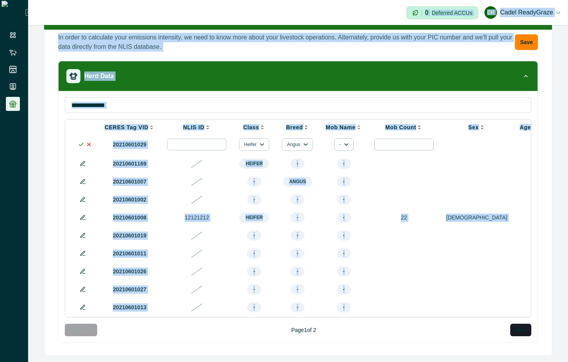
drag, startPoint x: 193, startPoint y: 322, endPoint x: 27, endPoint y: 312, distance: 166.1
click at [27, 312] on div "**********" at bounding box center [284, 181] width 568 height 362
click at [47, 128] on div "In order to calculate your emissions intensity, we need to know more about your…" at bounding box center [298, 192] width 508 height 325
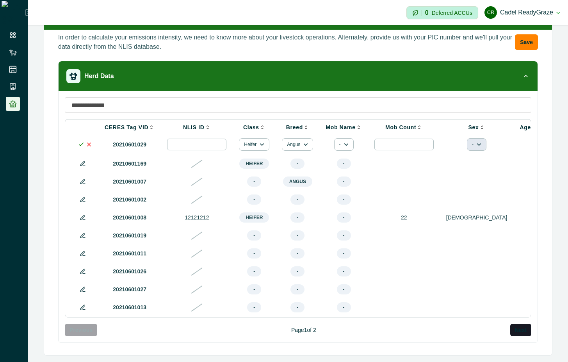
click at [476, 142] on icon "button" at bounding box center [478, 144] width 5 height 5
click at [89, 141] on icon at bounding box center [89, 144] width 6 height 6
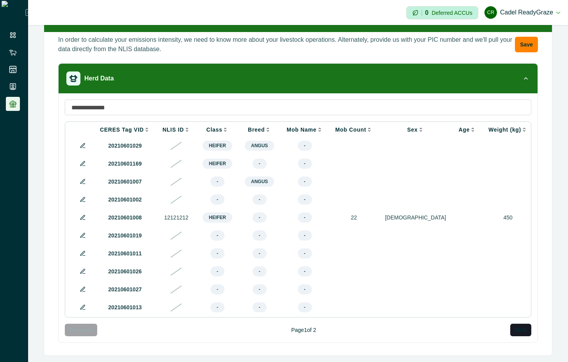
click at [81, 142] on icon at bounding box center [83, 145] width 6 height 6
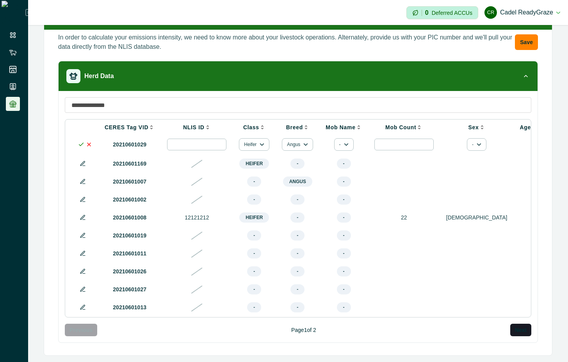
click at [190, 146] on input "number" at bounding box center [196, 145] width 59 height 12
type input "*******"
click at [80, 142] on icon at bounding box center [81, 144] width 6 height 6
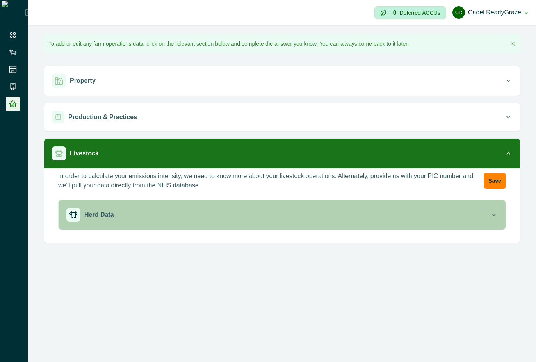
click at [206, 210] on div "Herd Data" at bounding box center [277, 215] width 423 height 14
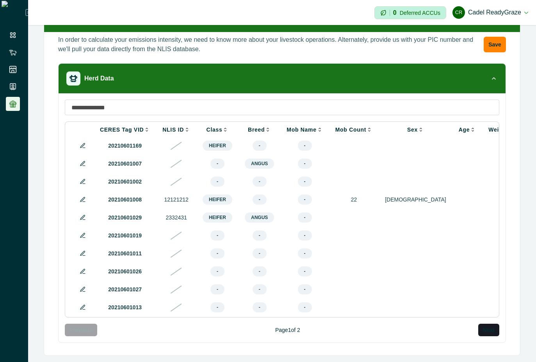
scroll to position [146, 0]
click at [83, 142] on icon at bounding box center [83, 145] width 6 height 6
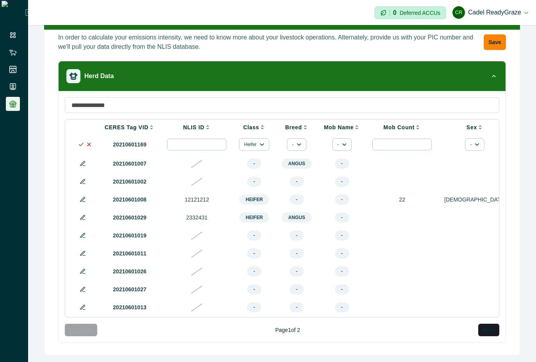
click at [183, 139] on input "number" at bounding box center [196, 145] width 59 height 12
type input "******"
click at [79, 141] on icon at bounding box center [81, 144] width 6 height 6
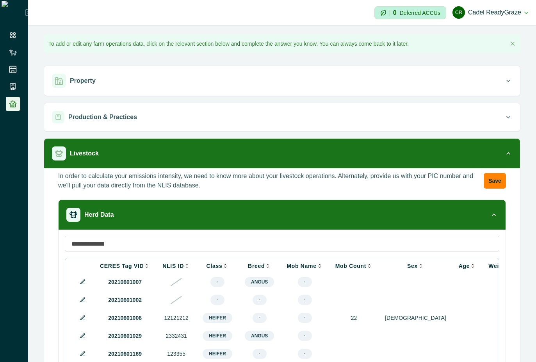
scroll to position [140, 0]
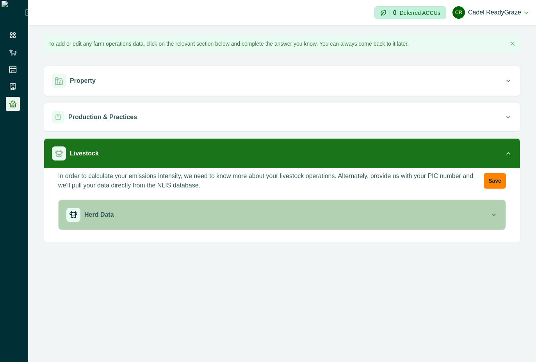
click at [77, 220] on div "button" at bounding box center [73, 215] width 14 height 14
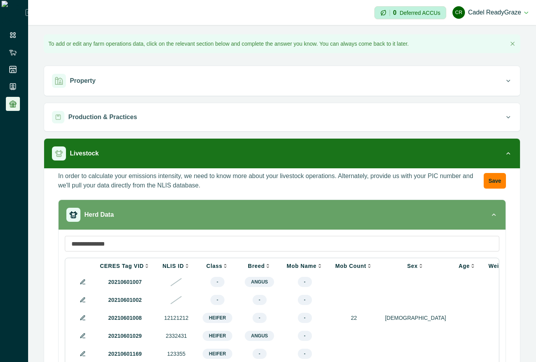
scroll to position [70, 0]
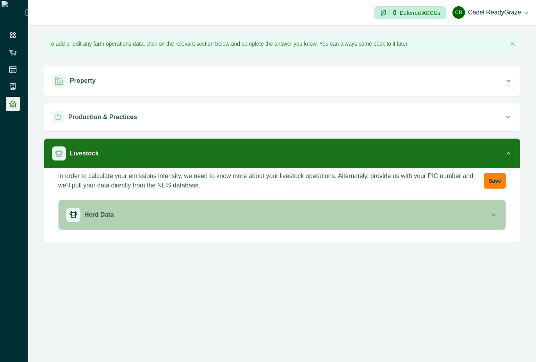
click at [96, 215] on p "Herd Data" at bounding box center [99, 214] width 30 height 9
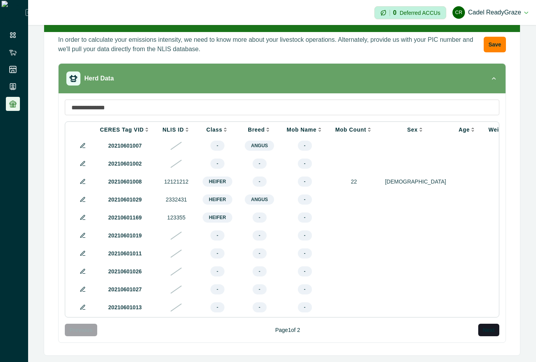
scroll to position [140, 0]
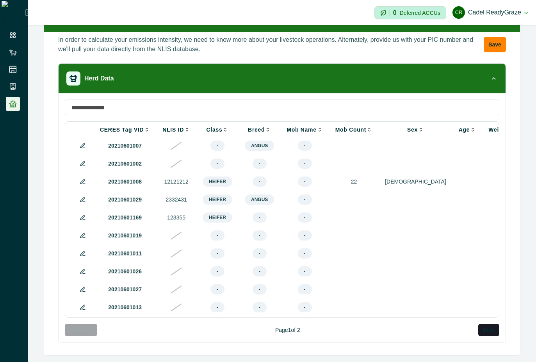
click at [78, 141] on button at bounding box center [82, 145] width 9 height 9
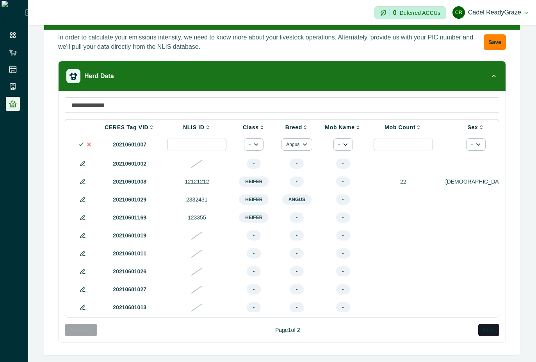
click at [183, 144] on input "number" at bounding box center [196, 145] width 59 height 12
type input "******"
click at [246, 140] on button "-" at bounding box center [254, 144] width 20 height 12
click at [259, 163] on button "Heifer" at bounding box center [266, 164] width 41 height 12
click at [287, 143] on button "Angus" at bounding box center [297, 144] width 31 height 12
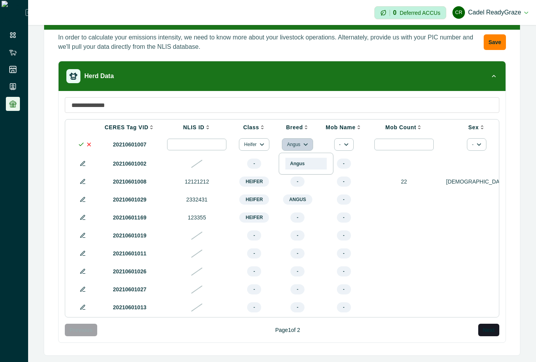
click at [297, 163] on button "Angus" at bounding box center [305, 164] width 41 height 12
click at [336, 145] on button "-" at bounding box center [344, 144] width 20 height 12
click at [352, 183] on button "Mob A" at bounding box center [356, 183] width 41 height 12
click at [82, 144] on icon at bounding box center [81, 144] width 6 height 6
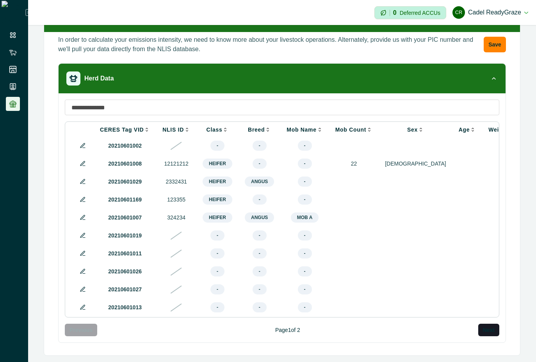
click at [80, 215] on icon at bounding box center [83, 217] width 6 height 6
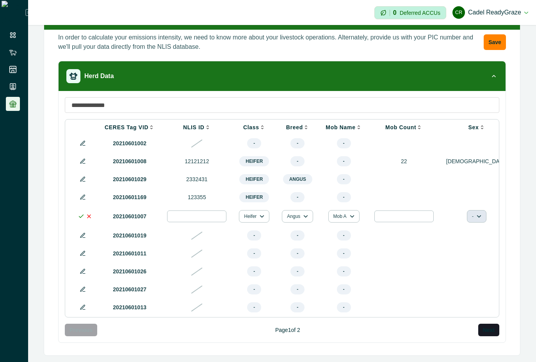
click at [467, 216] on button "-" at bounding box center [477, 216] width 20 height 12
click at [455, 238] on button "Male" at bounding box center [468, 239] width 41 height 12
click at [81, 215] on icon at bounding box center [81, 216] width 6 height 6
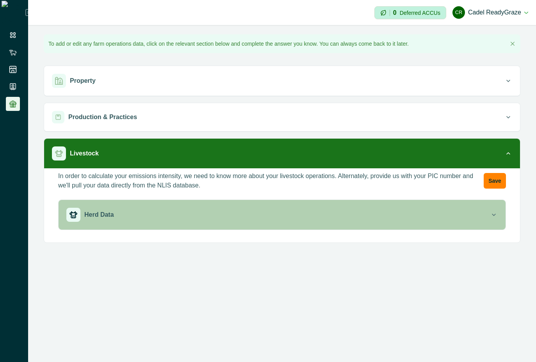
click at [77, 220] on div "button" at bounding box center [73, 215] width 14 height 14
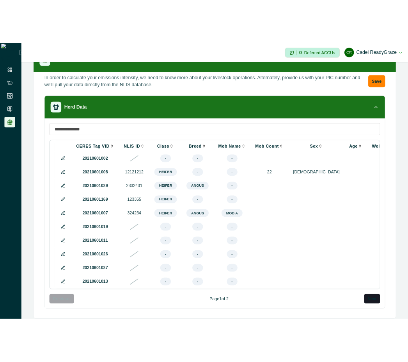
scroll to position [140, 0]
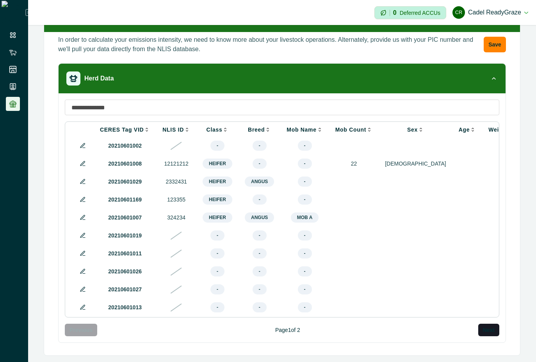
click at [82, 215] on icon at bounding box center [83, 217] width 6 height 6
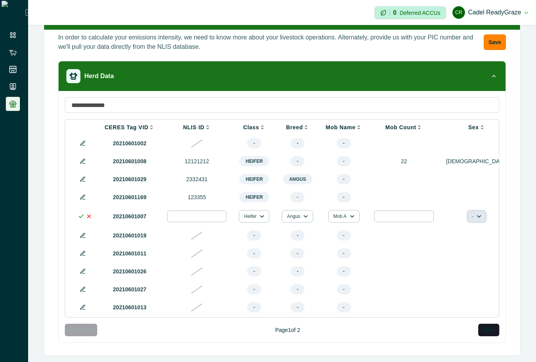
click at [476, 218] on icon "button" at bounding box center [478, 216] width 5 height 5
click at [460, 251] on button "[DEMOGRAPHIC_DATA]" at bounding box center [468, 251] width 41 height 12
click at [78, 217] on icon at bounding box center [81, 216] width 6 height 6
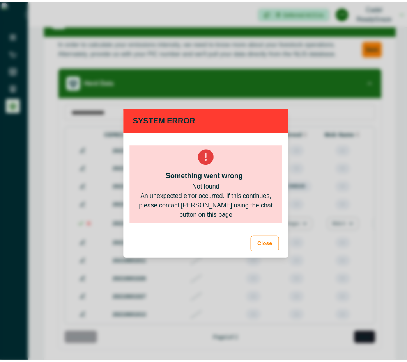
scroll to position [147, 0]
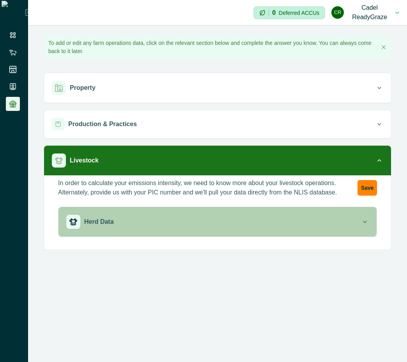
click at [175, 231] on button "Herd Data" at bounding box center [218, 222] width 318 height 30
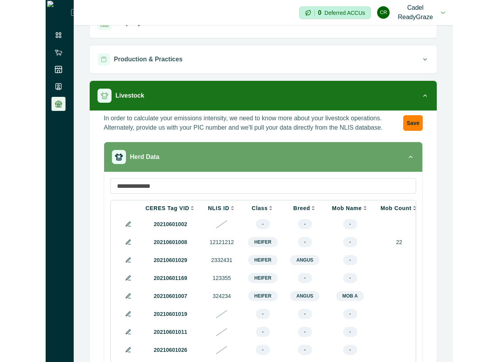
scroll to position [140, 0]
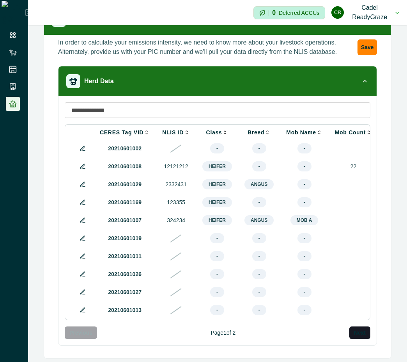
click at [83, 222] on icon at bounding box center [82, 220] width 4 height 4
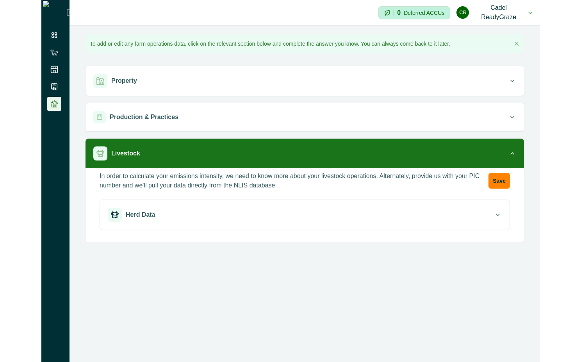
scroll to position [0, 0]
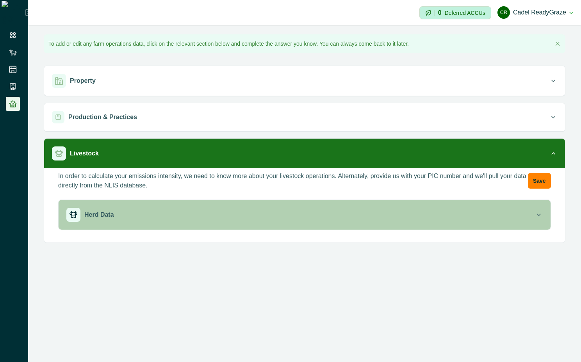
click at [209, 212] on div "Herd Data" at bounding box center [300, 215] width 468 height 14
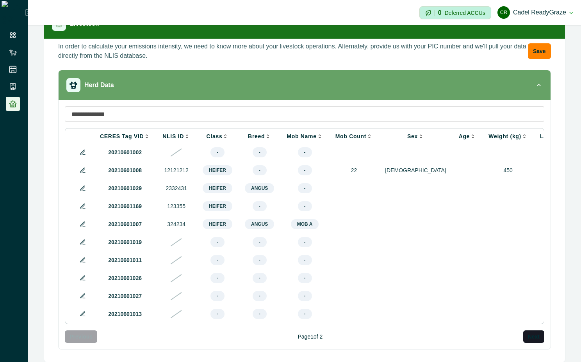
scroll to position [140, 0]
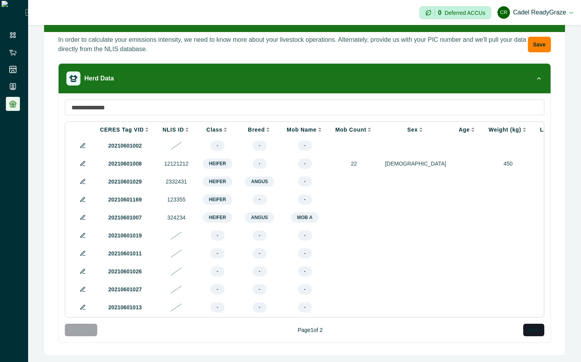
click at [80, 219] on icon at bounding box center [83, 217] width 6 height 6
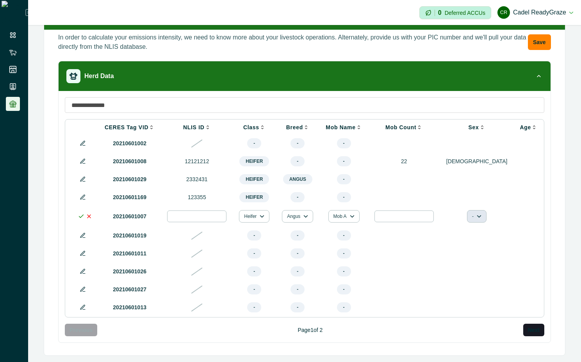
click at [407, 218] on icon "button" at bounding box center [479, 216] width 4 height 3
click at [407, 238] on button "Male" at bounding box center [468, 239] width 41 height 12
click at [80, 217] on icon at bounding box center [81, 216] width 6 height 6
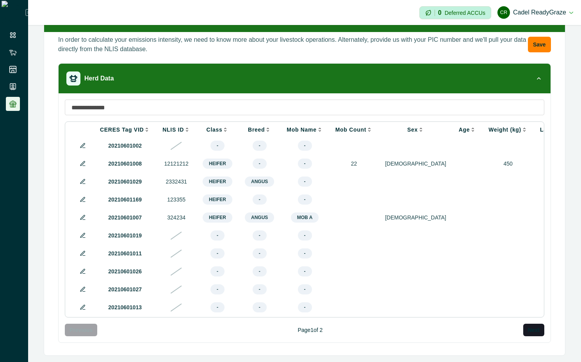
click at [83, 217] on icon at bounding box center [82, 217] width 4 height 4
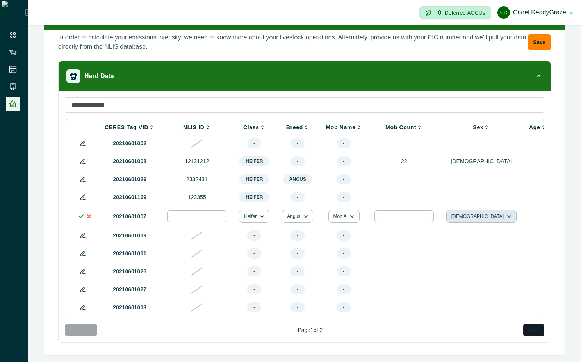
click at [407, 219] on icon "button" at bounding box center [508, 216] width 5 height 5
click at [407, 252] on button "Female" at bounding box center [468, 251] width 41 height 12
click at [80, 215] on icon at bounding box center [81, 216] width 6 height 6
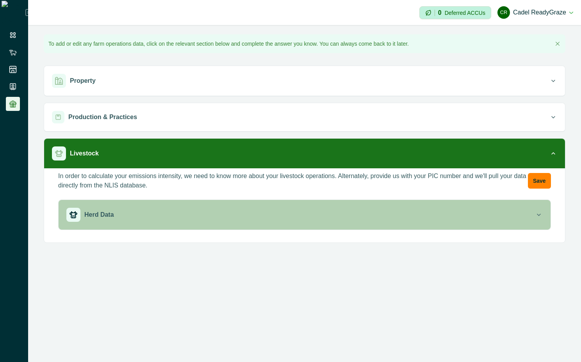
click at [330, 215] on div "Herd Data" at bounding box center [300, 215] width 468 height 14
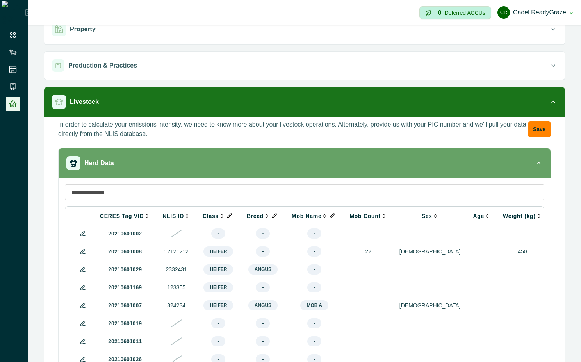
scroll to position [70, 0]
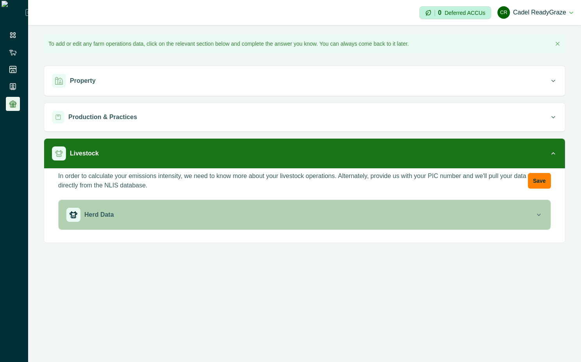
click at [485, 222] on button "Herd Data" at bounding box center [305, 215] width 492 height 30
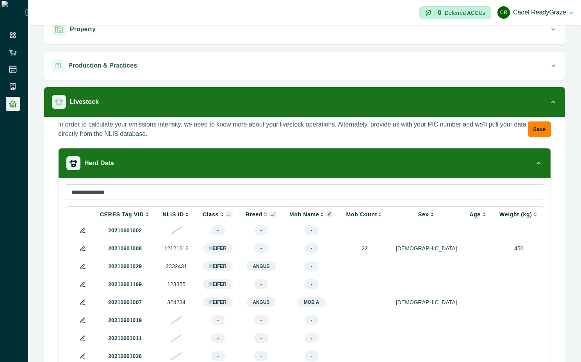
scroll to position [70, 0]
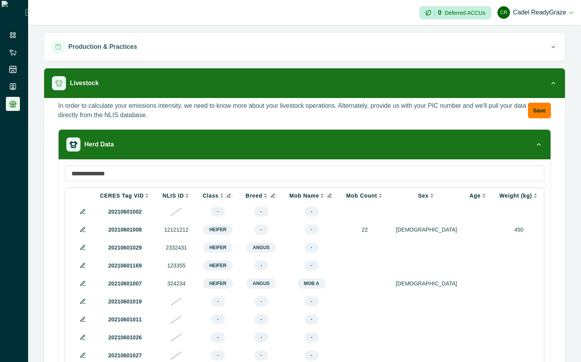
click at [271, 197] on icon at bounding box center [273, 196] width 4 height 4
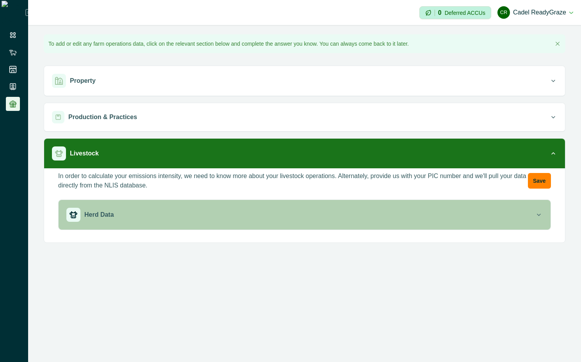
click at [256, 215] on div "Herd Data" at bounding box center [300, 215] width 468 height 14
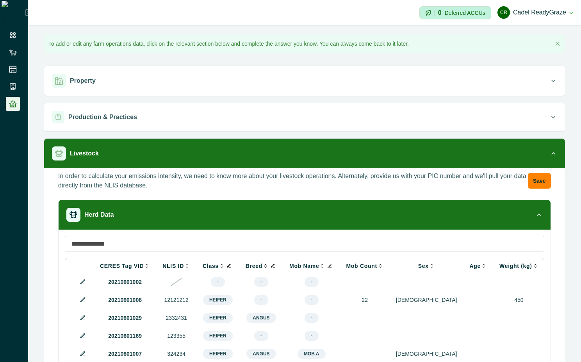
click at [270, 265] on icon at bounding box center [272, 265] width 5 height 5
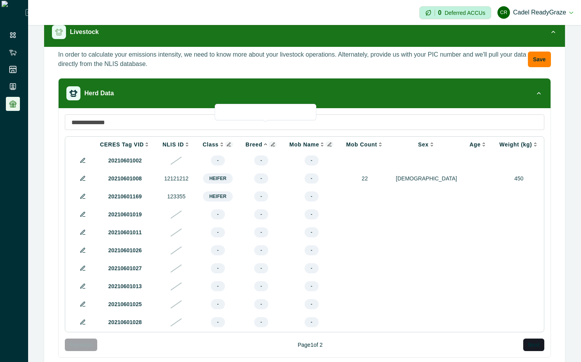
scroll to position [140, 0]
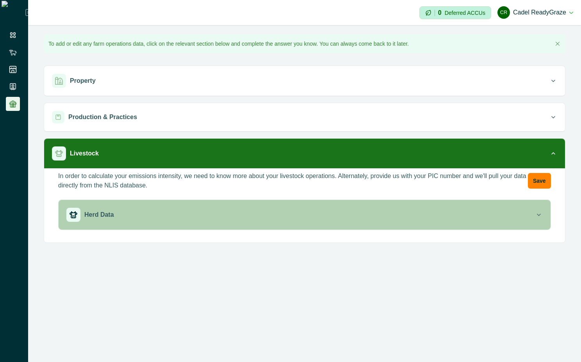
click at [303, 226] on button "Herd Data" at bounding box center [305, 215] width 492 height 30
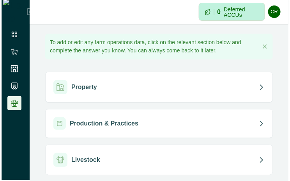
scroll to position [1, 0]
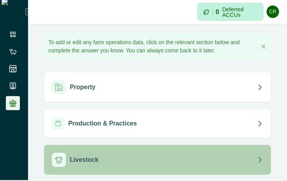
click at [135, 151] on button "Livestock" at bounding box center [157, 160] width 227 height 30
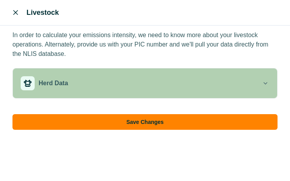
click at [150, 82] on div "Herd Data" at bounding box center [141, 83] width 241 height 14
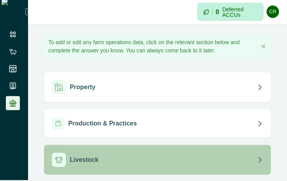
click at [171, 164] on div "Livestock" at bounding box center [154, 160] width 205 height 14
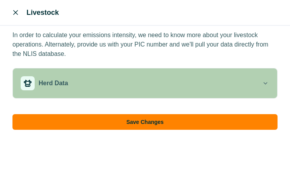
click at [178, 75] on button "Herd Data" at bounding box center [145, 83] width 265 height 30
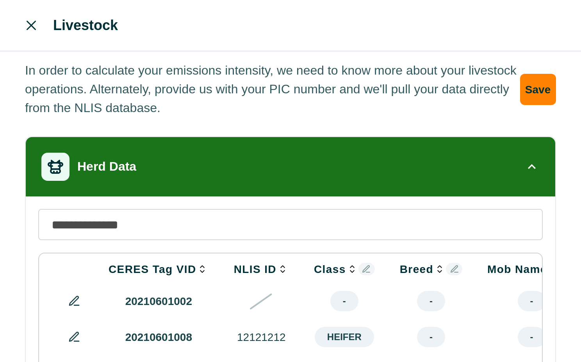
scroll to position [0, 0]
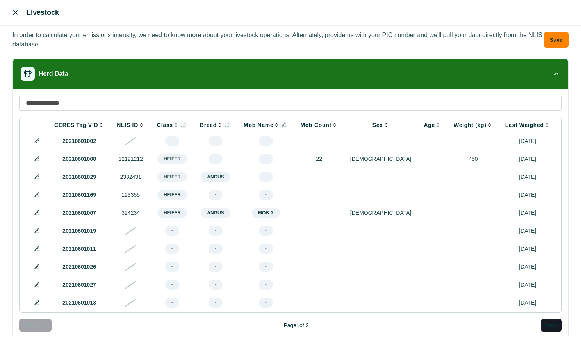
click at [281, 124] on icon at bounding box center [283, 125] width 5 height 5
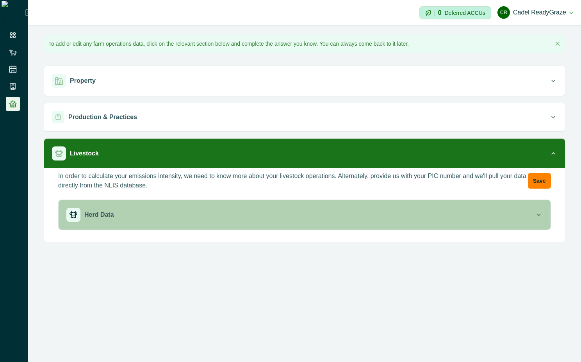
click at [293, 217] on div "Herd Data" at bounding box center [300, 215] width 468 height 14
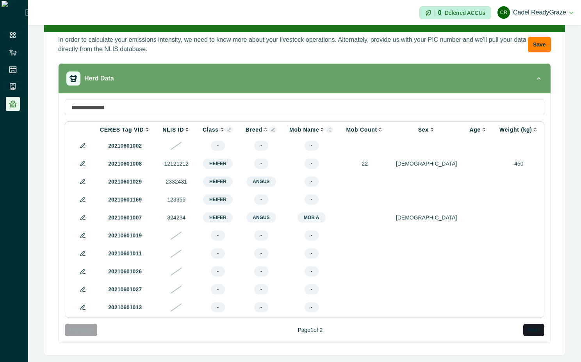
scroll to position [140, 0]
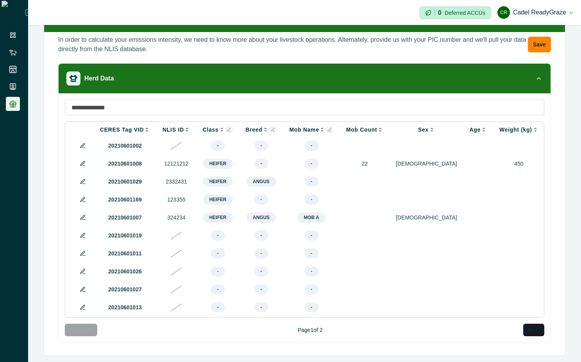
click at [327, 127] on icon at bounding box center [329, 129] width 5 height 5
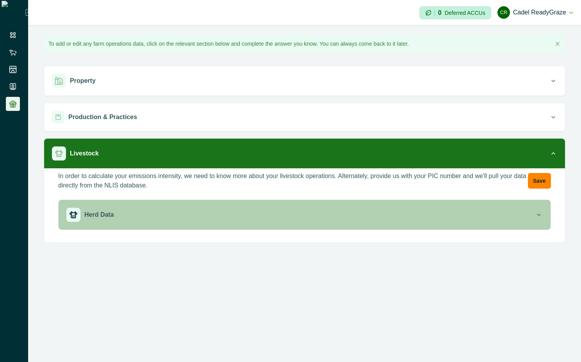
click at [244, 214] on div "Herd Data" at bounding box center [300, 215] width 468 height 14
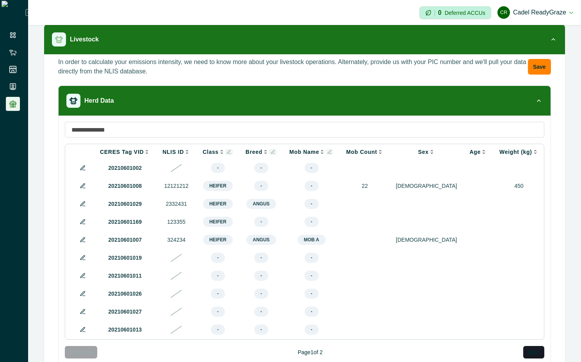
scroll to position [140, 0]
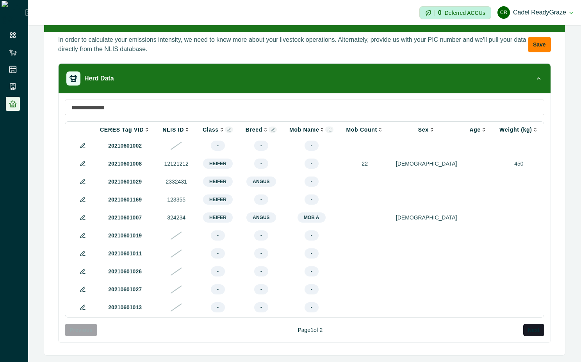
click at [327, 128] on icon at bounding box center [329, 130] width 4 height 4
